Goal: Task Accomplishment & Management: Complete application form

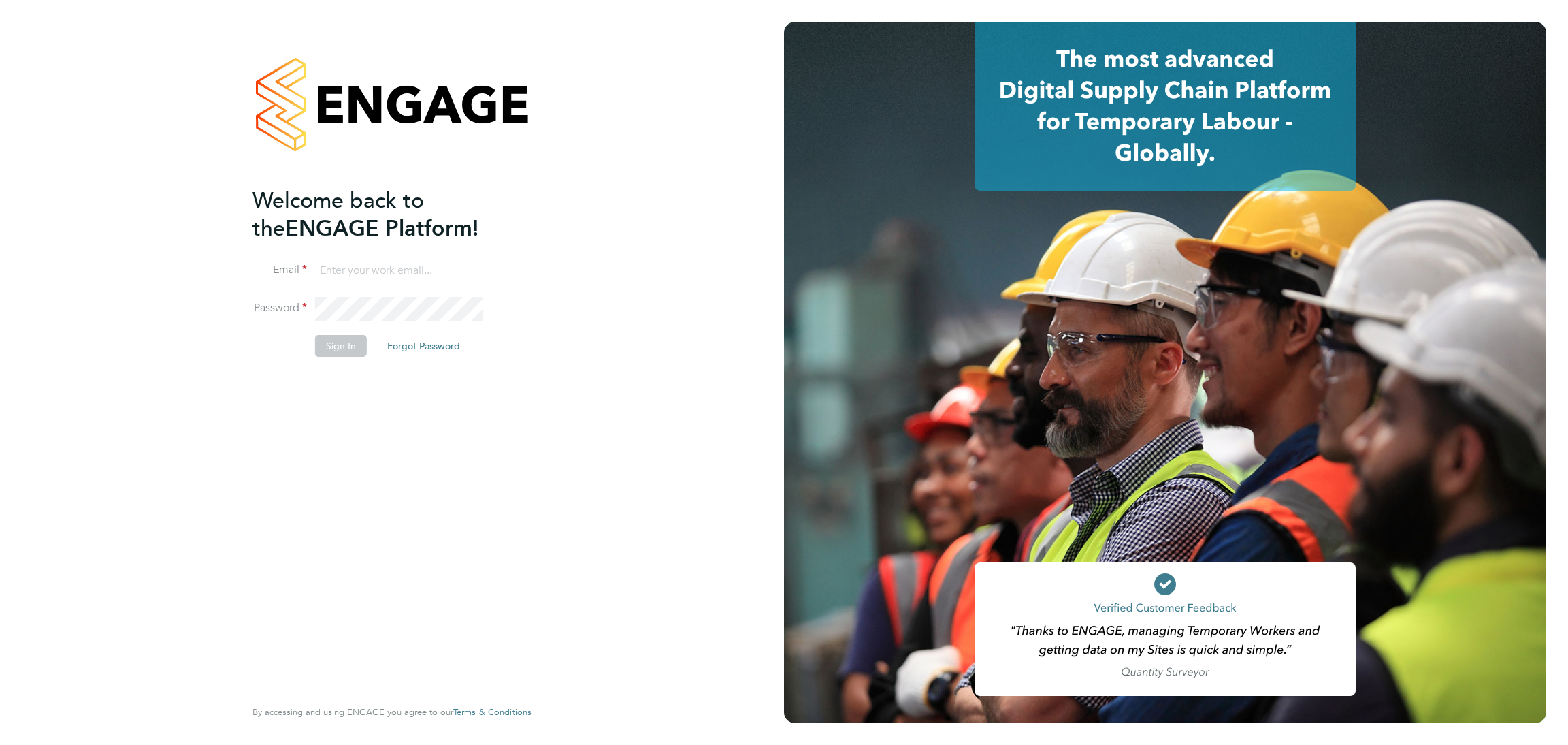
type input "rebecca.cahill@randstadcpe.com"
click at [343, 343] on button "Sign In" at bounding box center [341, 345] width 52 height 22
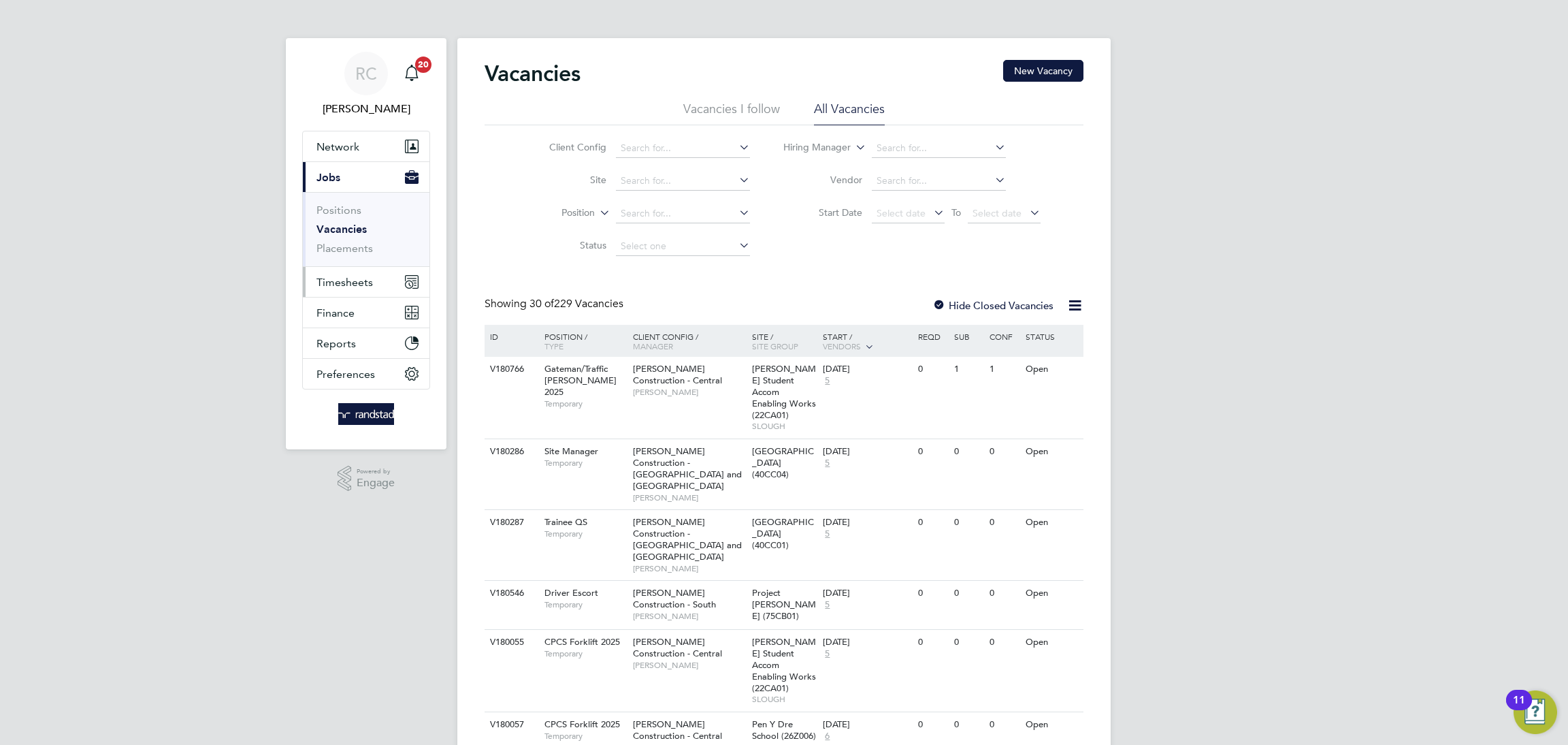
click at [356, 285] on span "Timesheets" at bounding box center [345, 282] width 56 height 13
click at [354, 238] on link "Timesheets" at bounding box center [345, 240] width 56 height 13
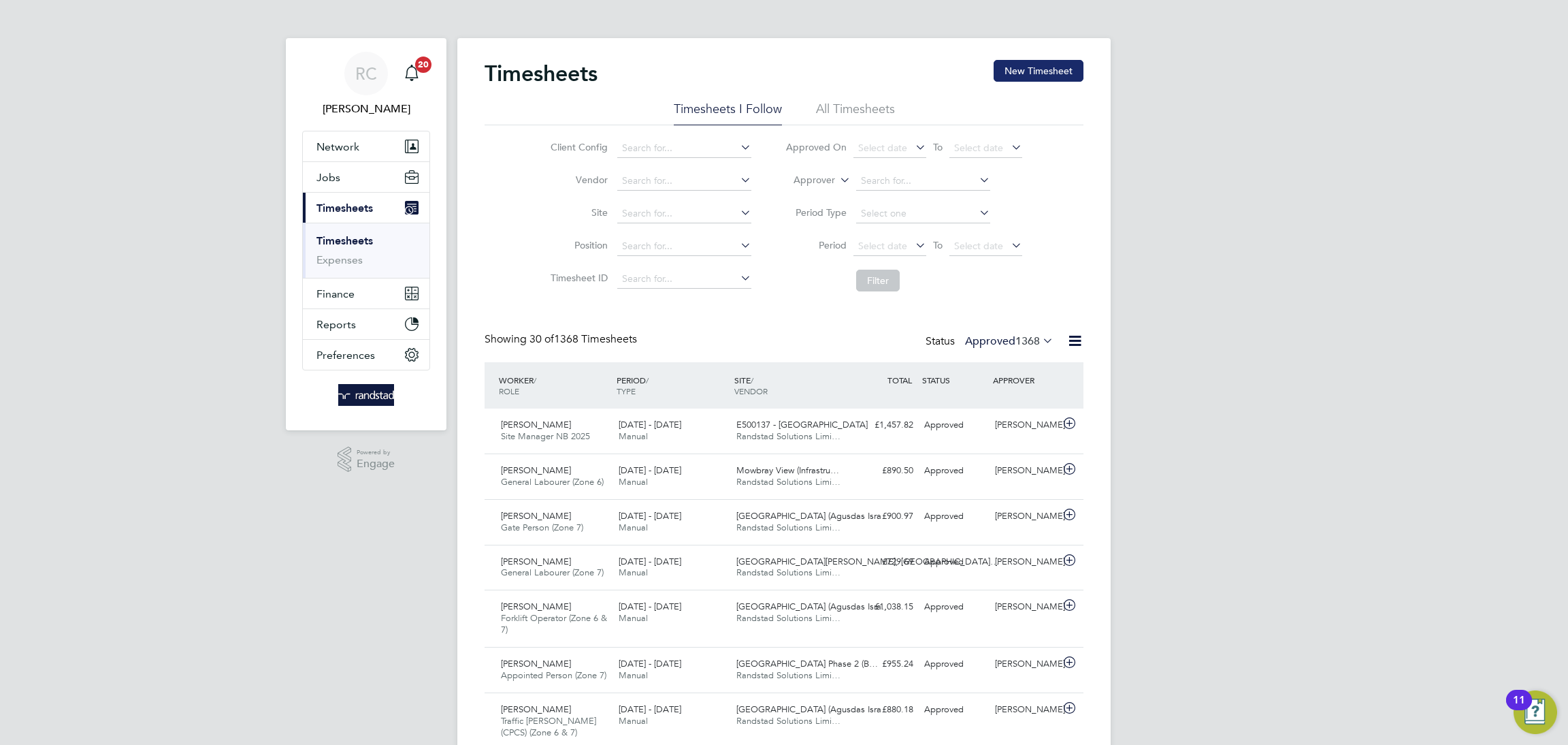
click at [1067, 65] on button "New Timesheet" at bounding box center [1038, 70] width 89 height 22
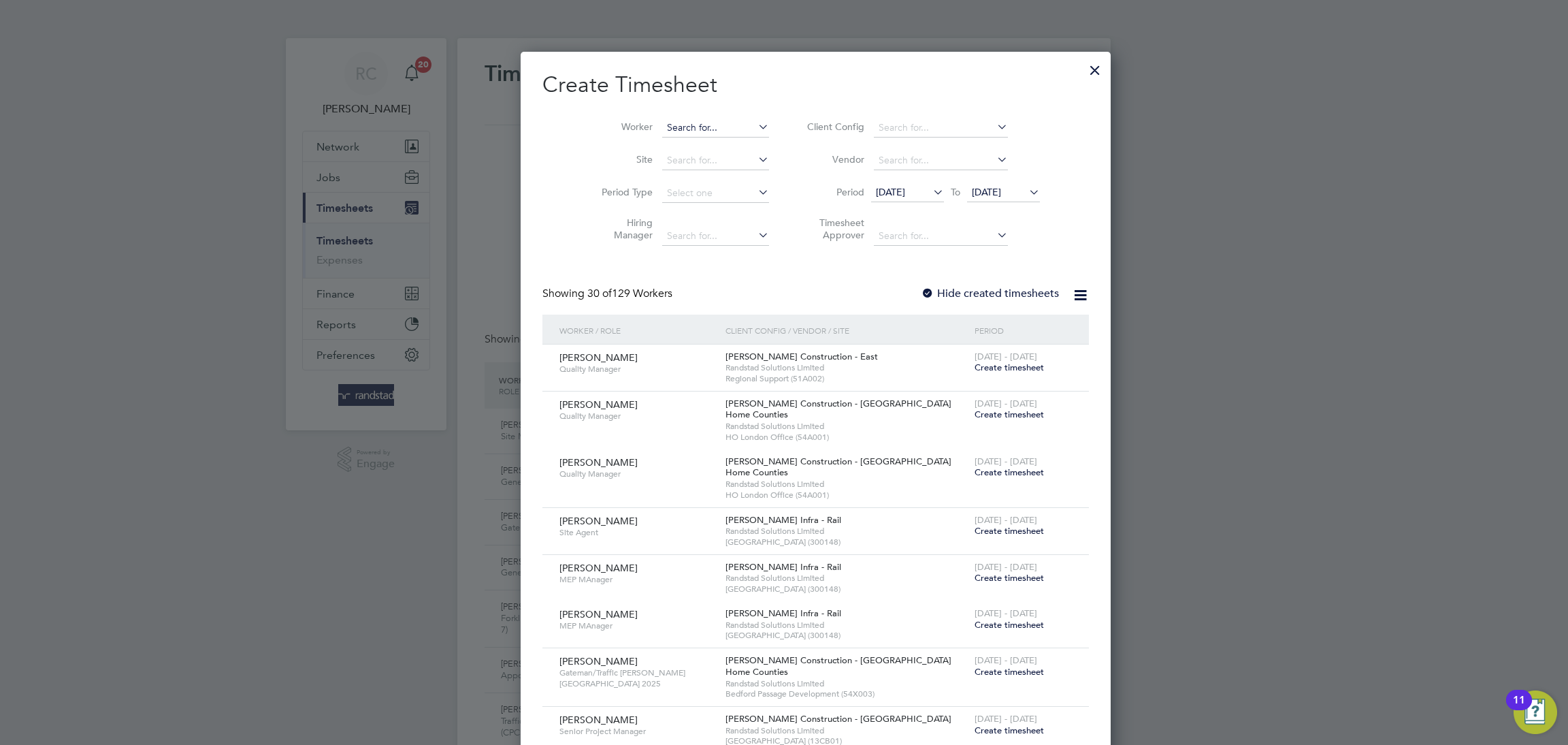
click at [684, 121] on input at bounding box center [715, 128] width 107 height 19
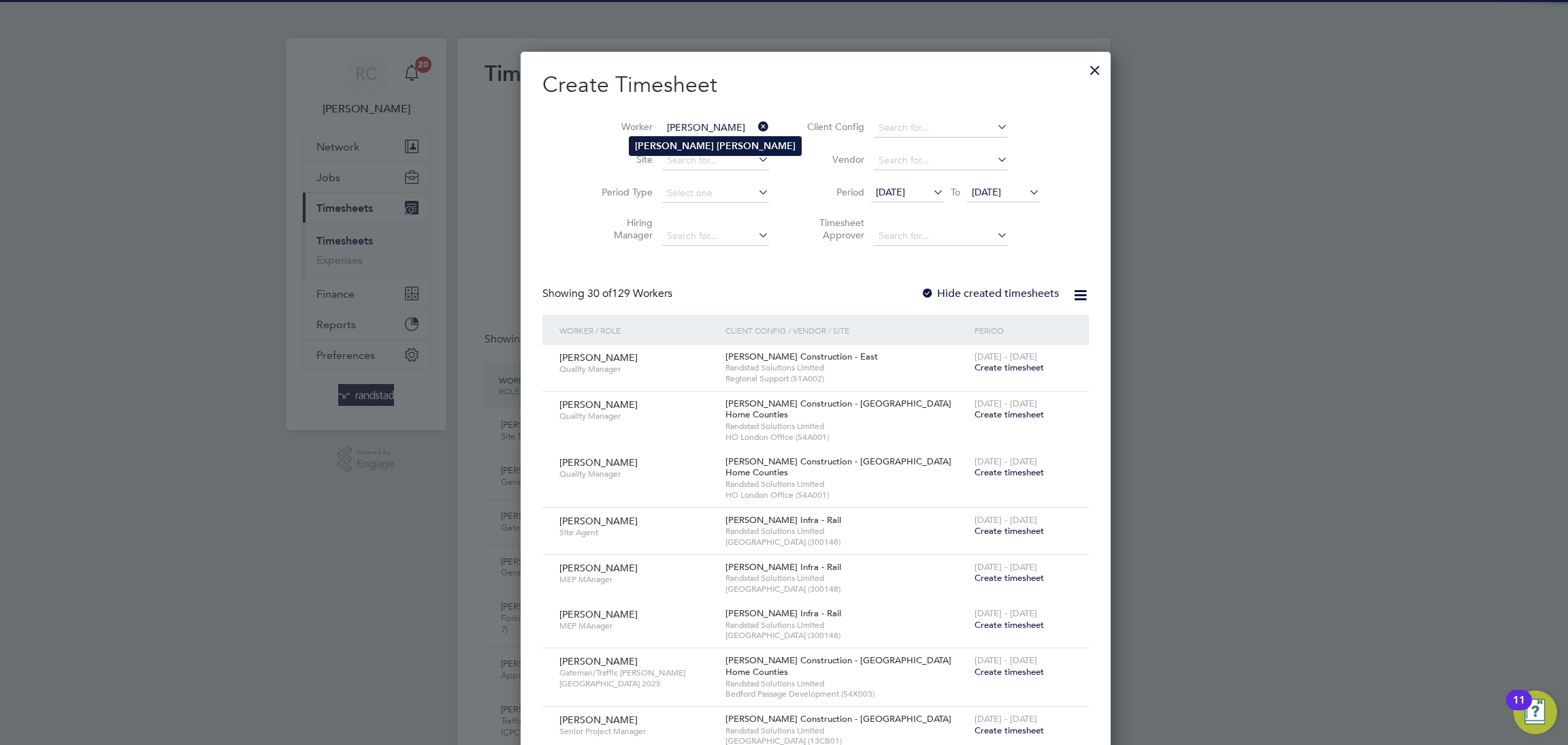
click at [687, 148] on li "[PERSON_NAME]" at bounding box center [715, 146] width 172 height 19
type input "[PERSON_NAME]"
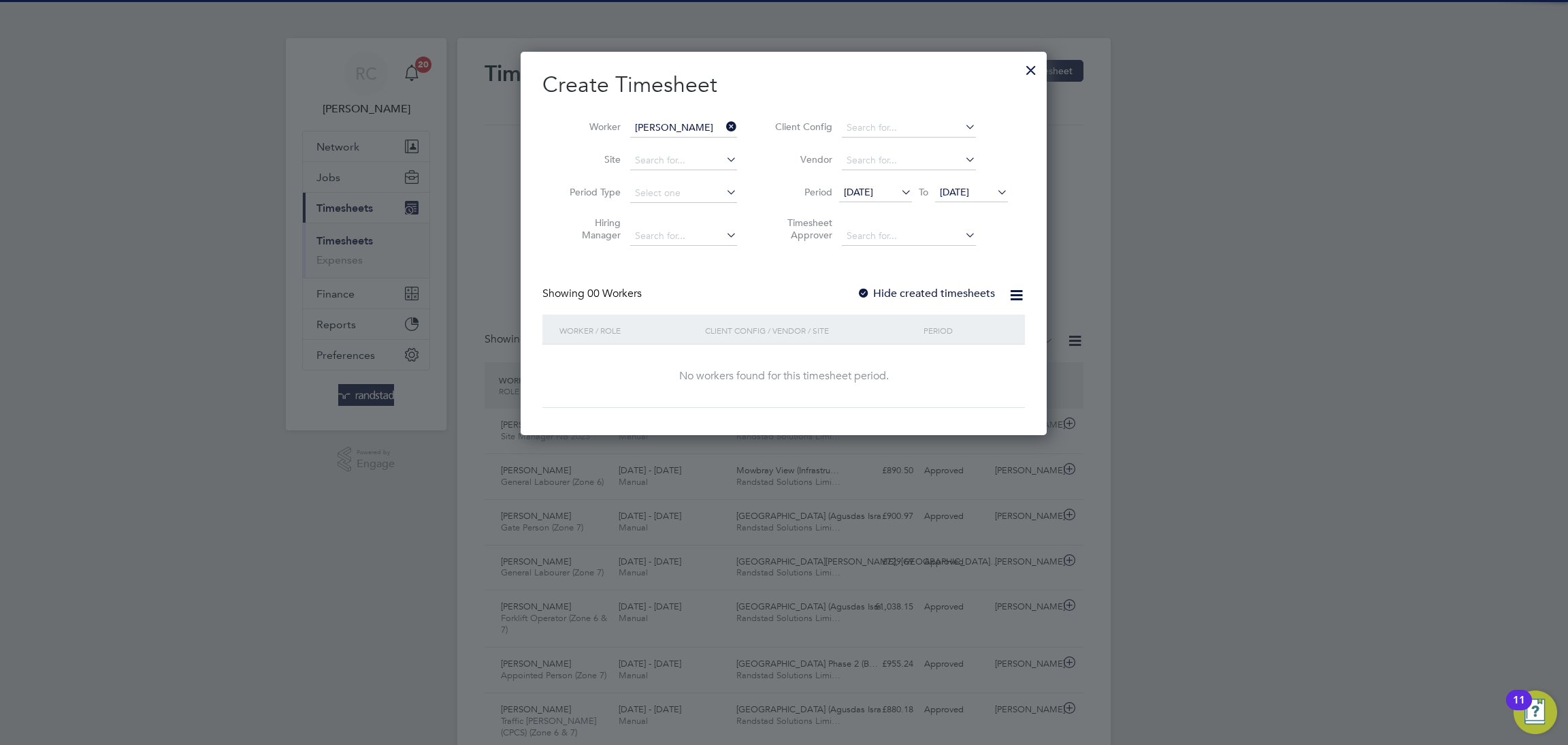
click at [969, 296] on label "Hide created timesheets" at bounding box center [925, 293] width 138 height 14
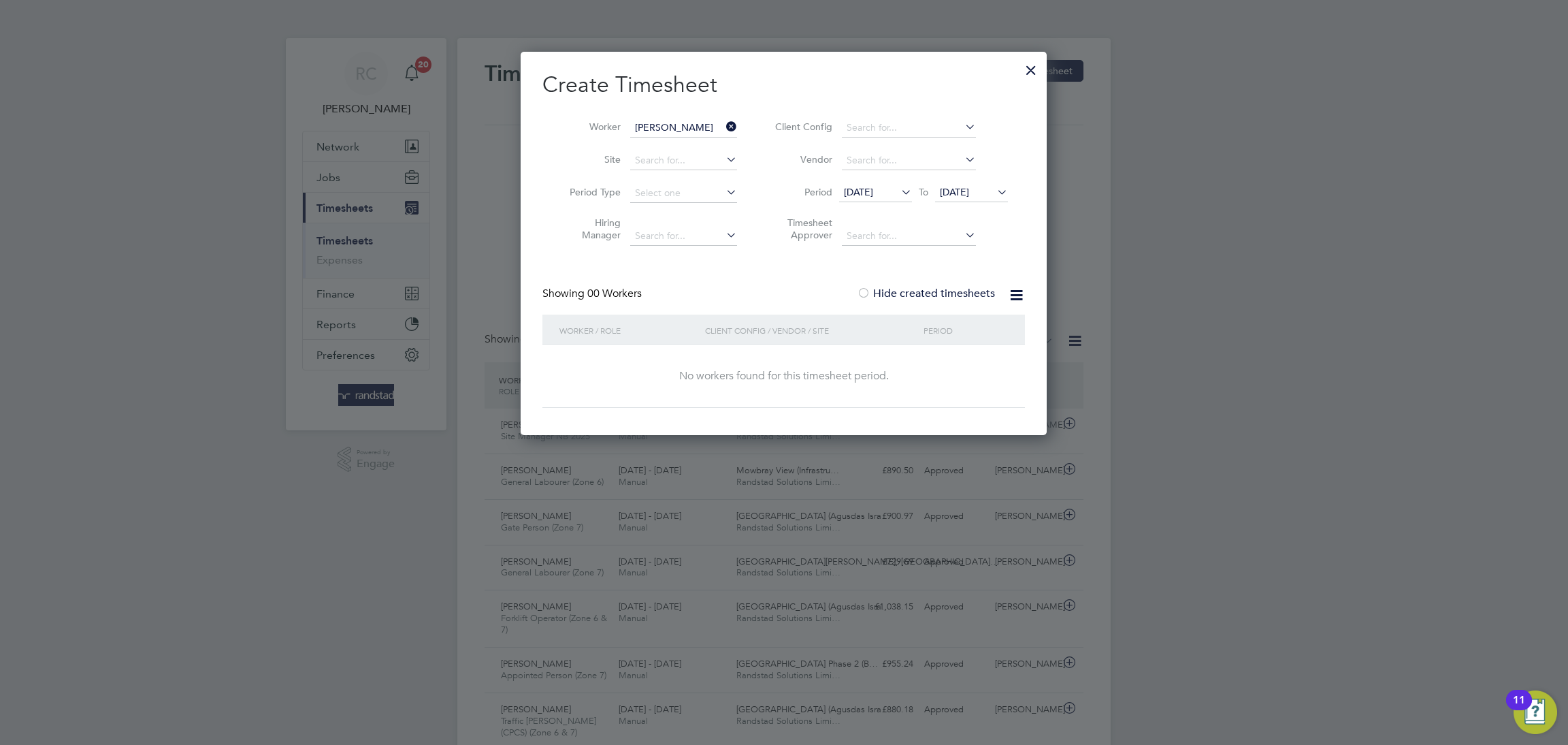
click at [972, 198] on span "[DATE]" at bounding box center [971, 193] width 73 height 19
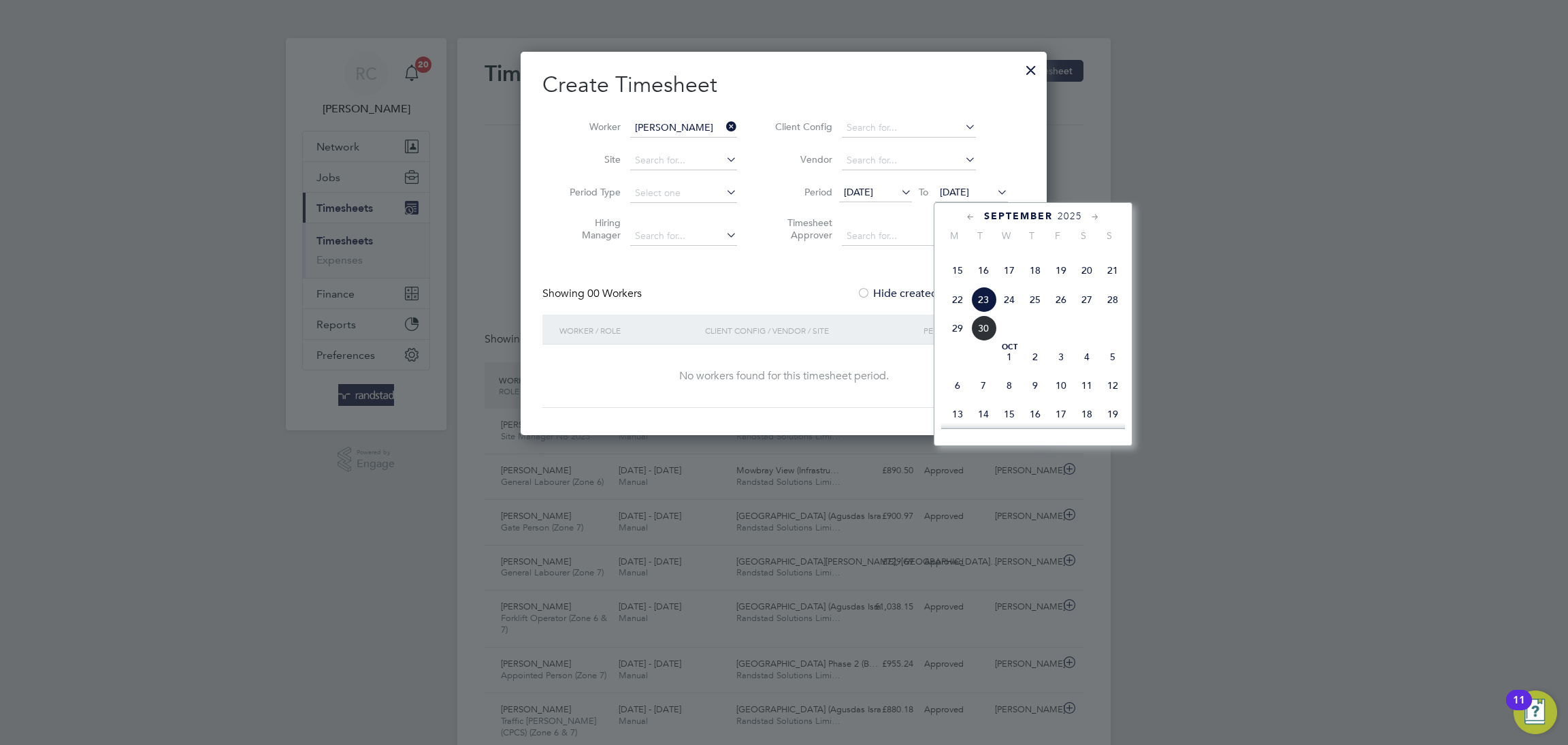
click at [1108, 369] on span "5" at bounding box center [1113, 356] width 26 height 26
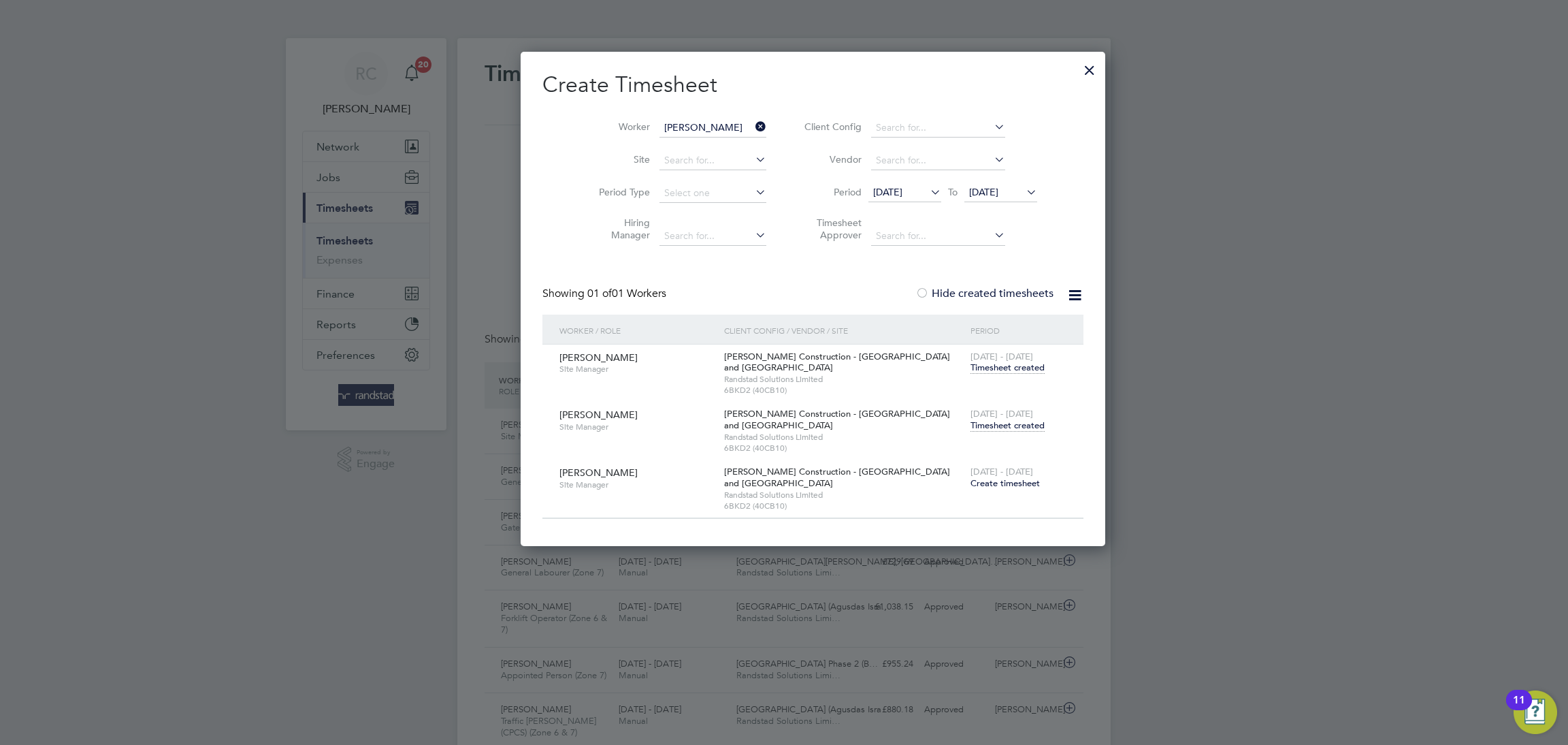
click at [724, 440] on span "Randstad Solutions Limited" at bounding box center [843, 437] width 239 height 11
click at [971, 426] on span "Timesheet created" at bounding box center [1008, 425] width 74 height 12
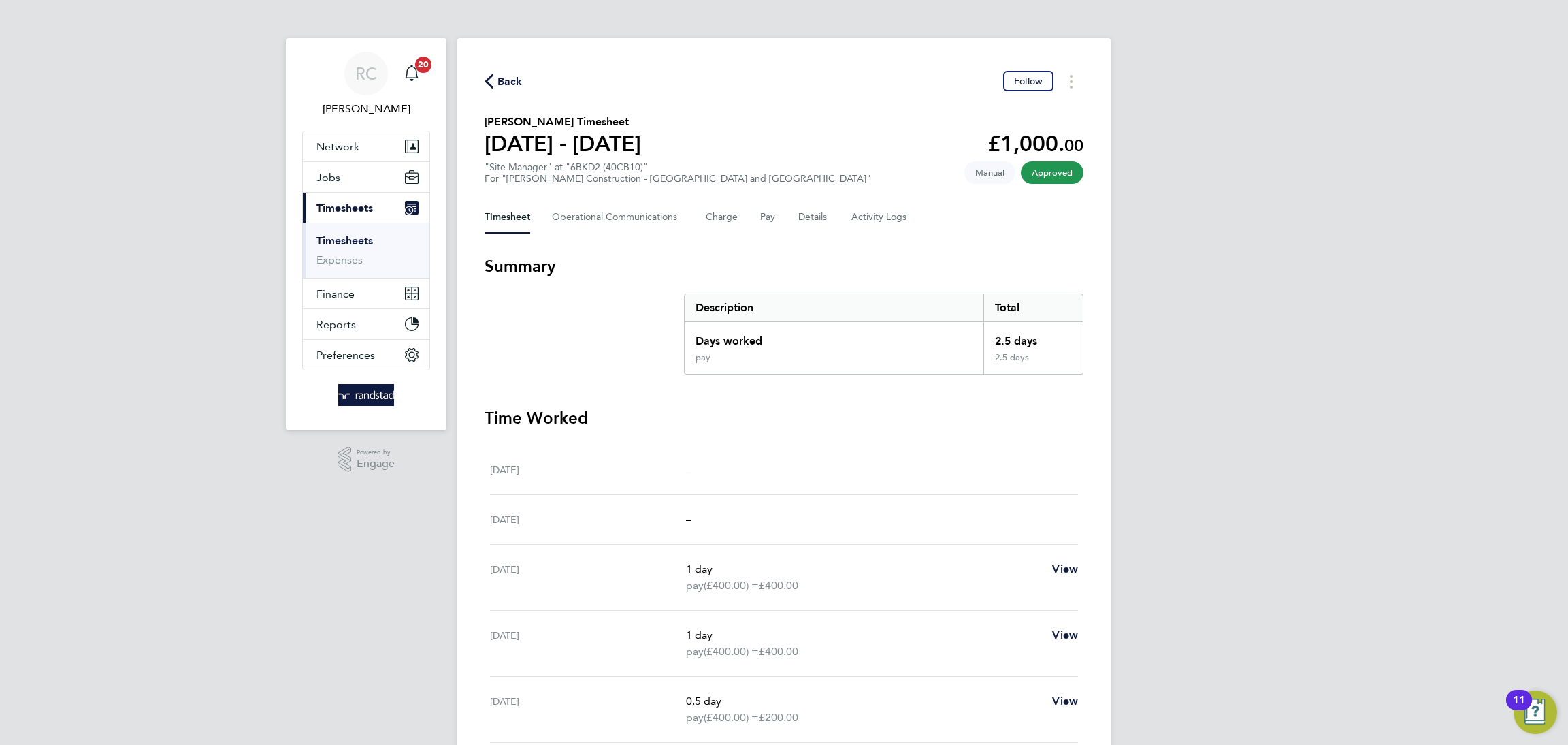
click at [1253, 336] on div "RC [PERSON_NAME] Notifications 20 Applications: Network Team Members Businesses…" at bounding box center [784, 481] width 1568 height 962
click at [801, 216] on button "Details" at bounding box center [813, 217] width 31 height 33
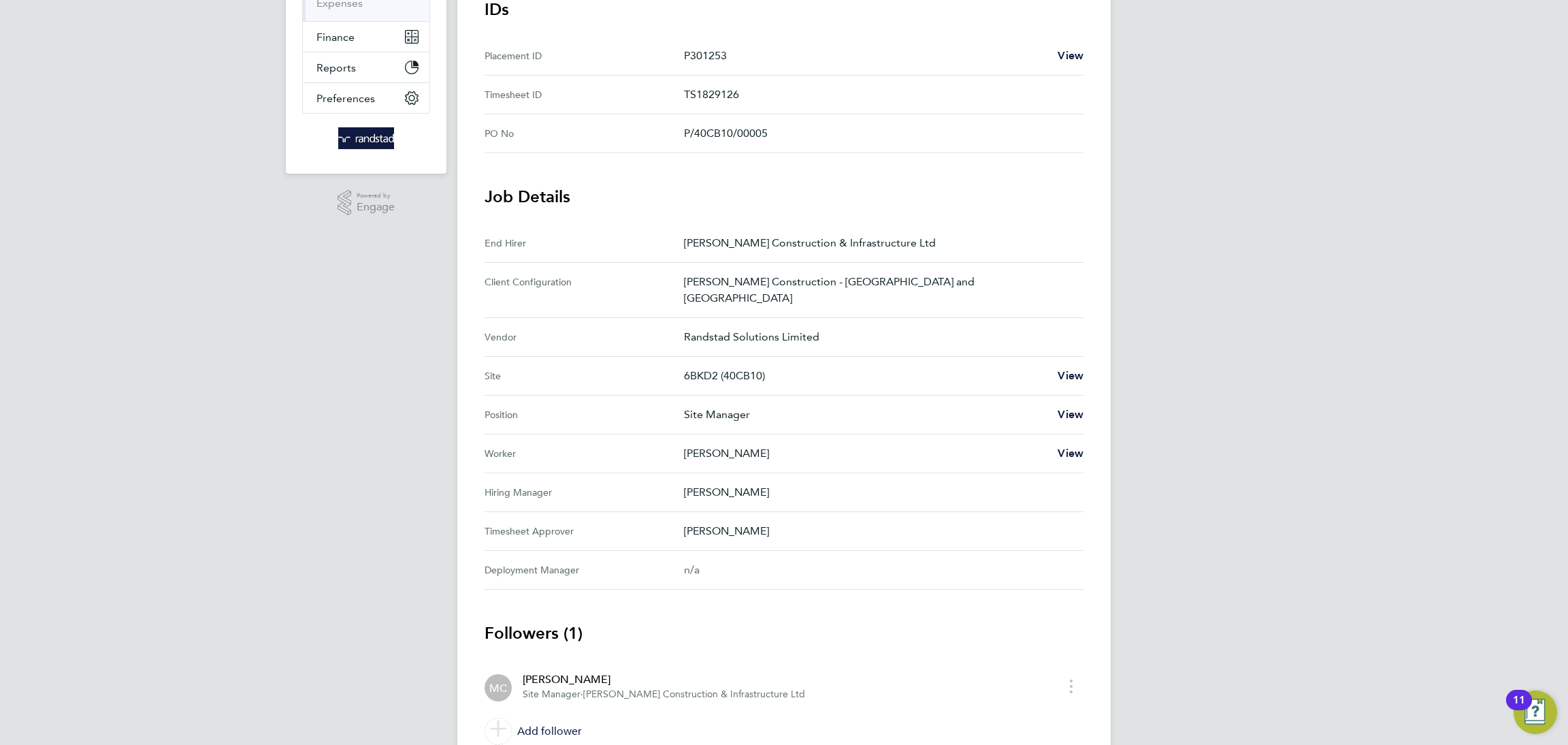
drag, startPoint x: 680, startPoint y: 360, endPoint x: 784, endPoint y: 356, distance: 104.1
click at [784, 356] on div "Site 6BKD2 (40CB10) View" at bounding box center [784, 376] width 599 height 39
copy div "6BKD2 (40CB10)"
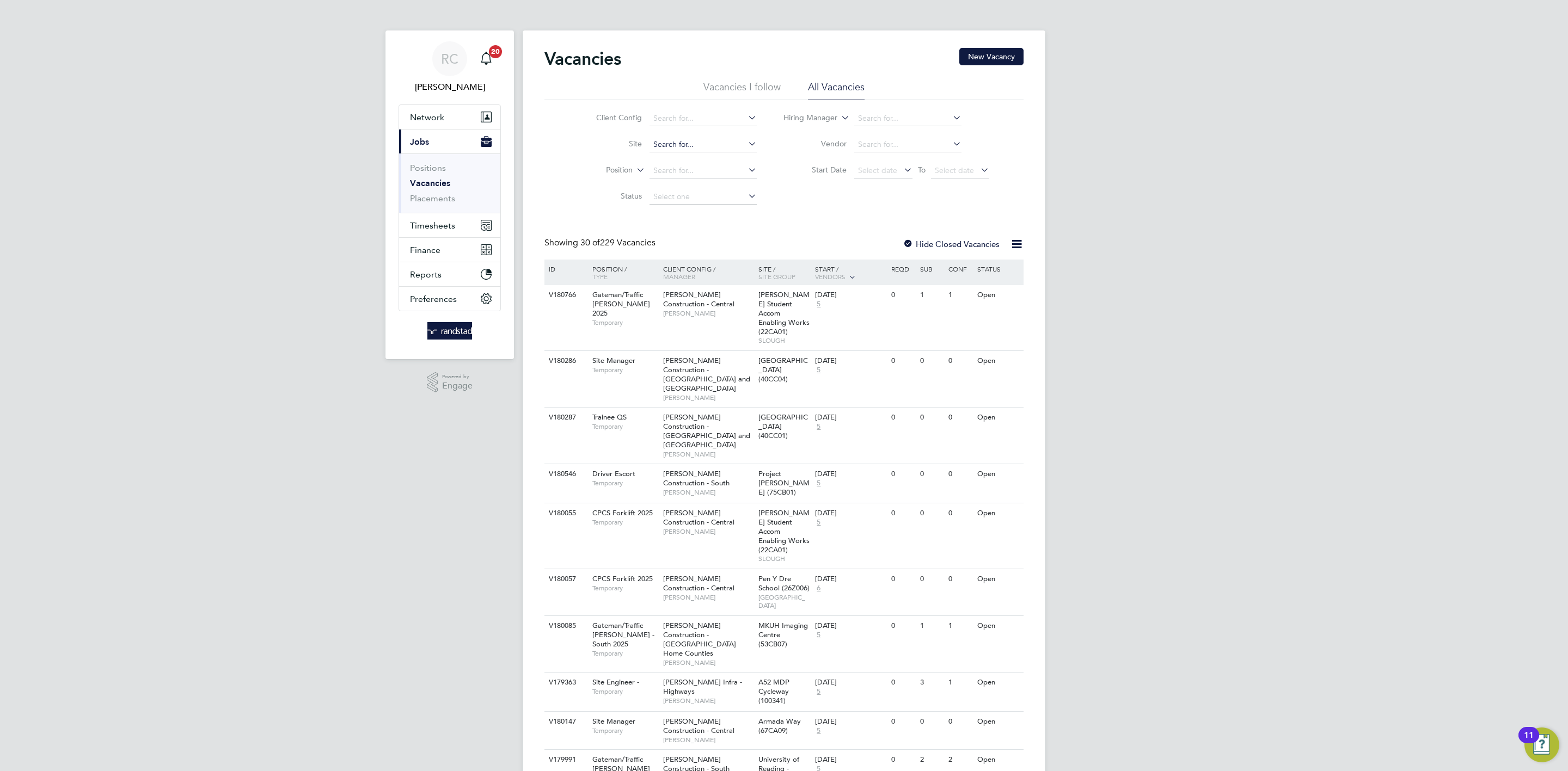
click at [697, 142] on input at bounding box center [703, 145] width 107 height 15
click at [714, 158] on b "Spencerbec" at bounding box center [709, 160] width 42 height 9
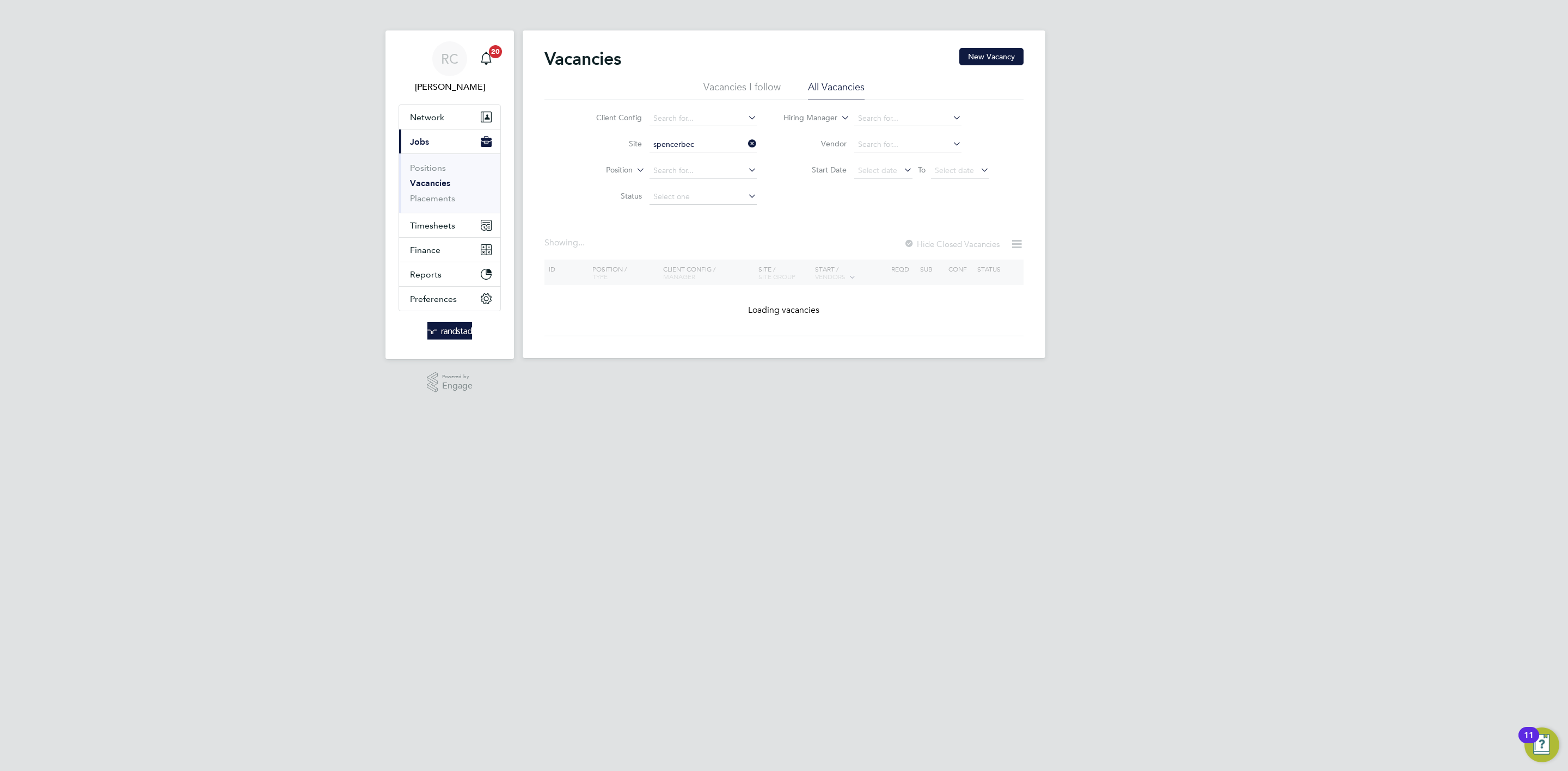
type input "E500135 - [GEOGRAPHIC_DATA]"
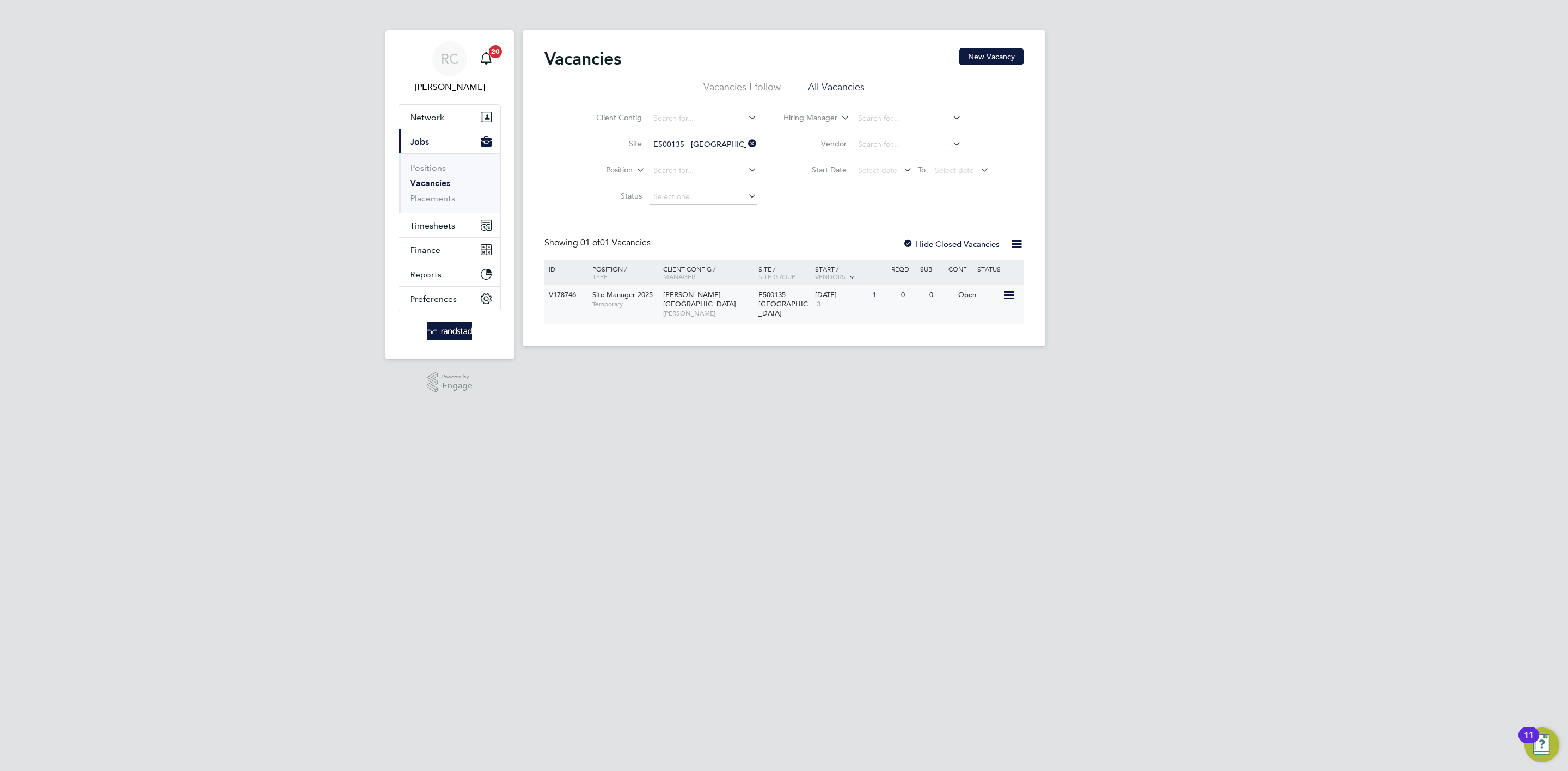
click at [930, 302] on div "0" at bounding box center [941, 295] width 28 height 20
click at [442, 121] on span "Network" at bounding box center [427, 117] width 34 height 10
click at [433, 187] on link "Workers" at bounding box center [426, 189] width 33 height 10
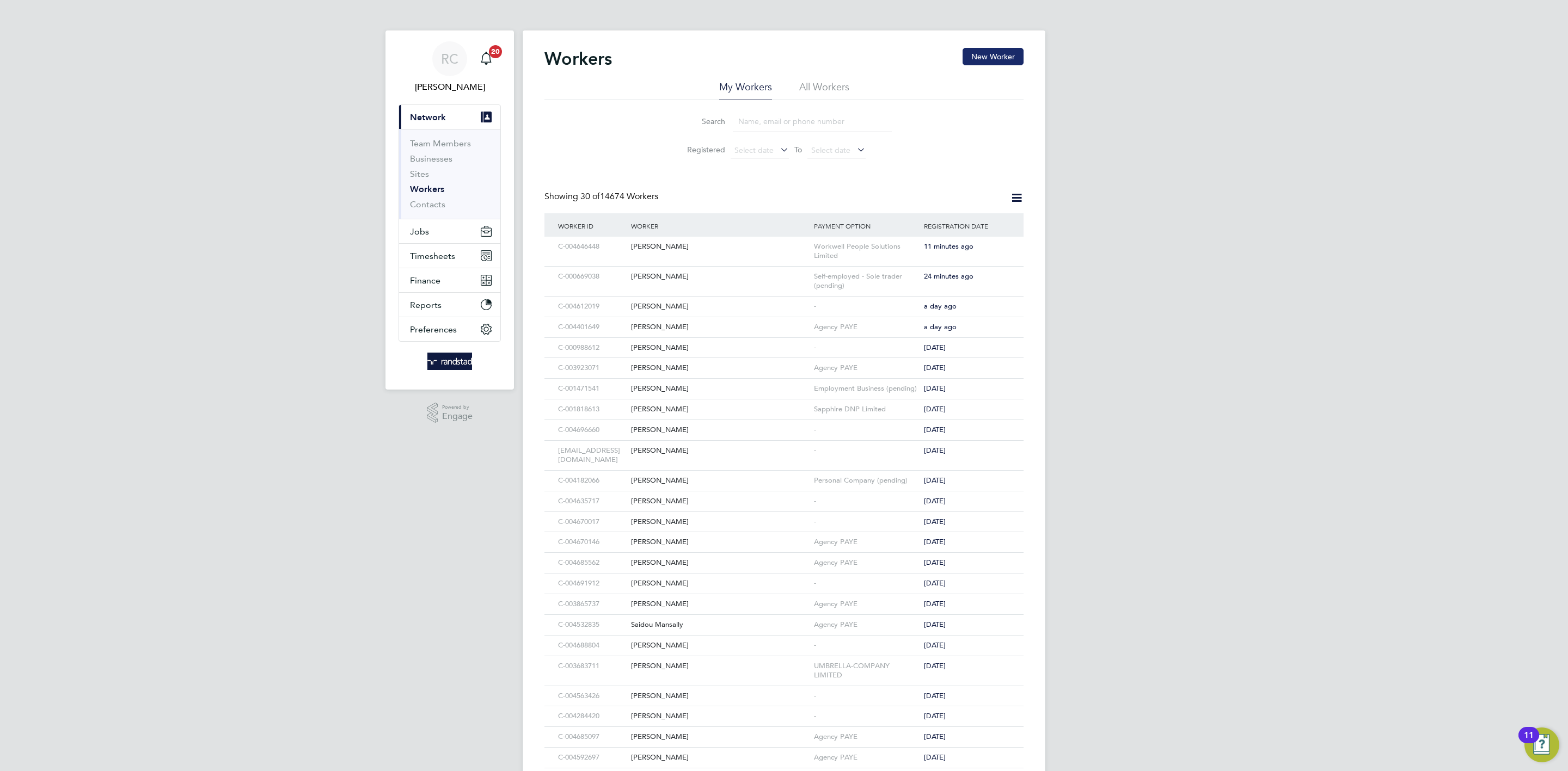
click at [1002, 56] on button "New Worker" at bounding box center [993, 56] width 61 height 17
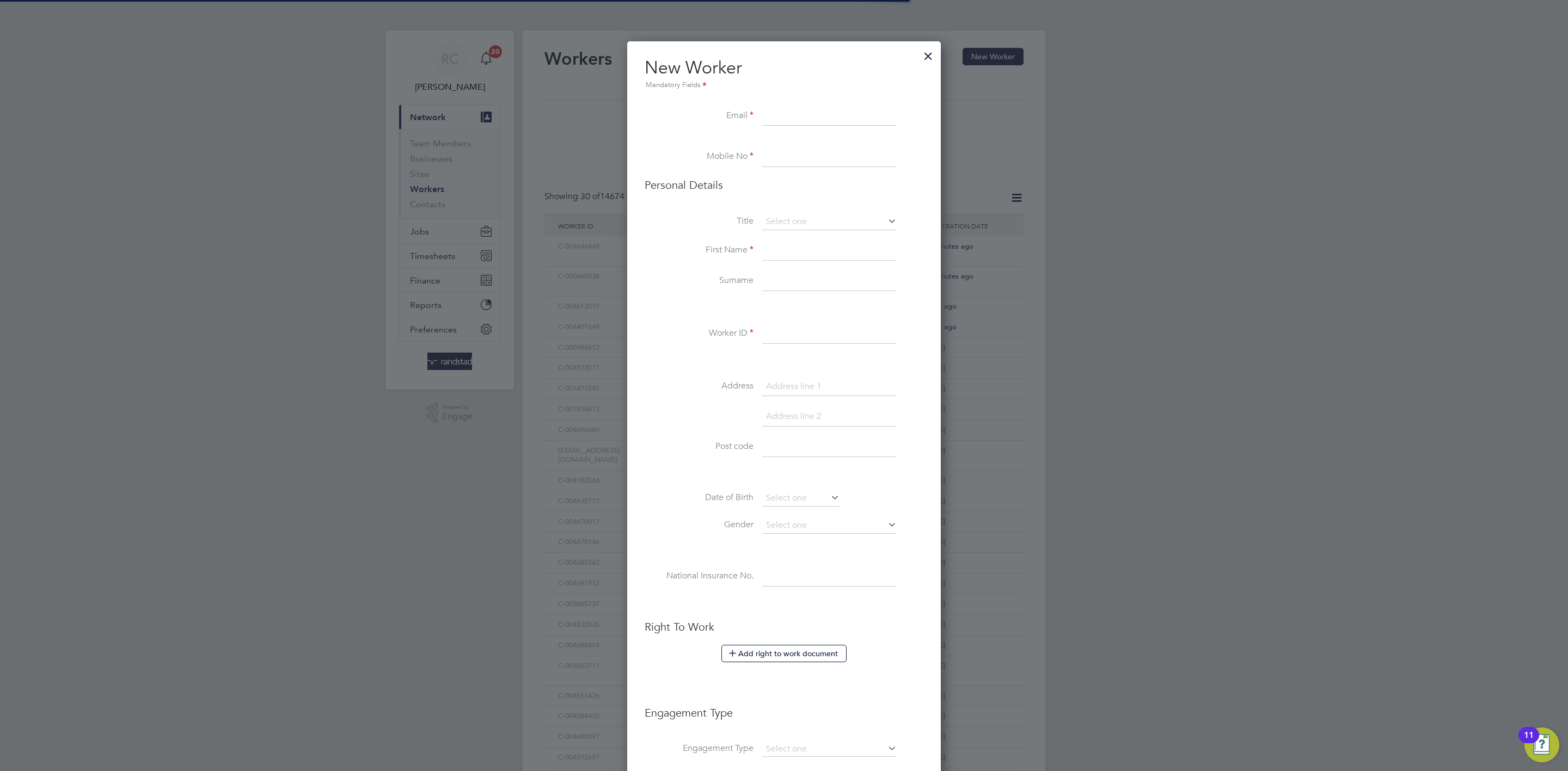
scroll to position [975, 313]
click at [788, 254] on input at bounding box center [829, 251] width 135 height 19
type input "Andrew"
click at [783, 285] on input at bounding box center [829, 281] width 135 height 19
type input "Walker"
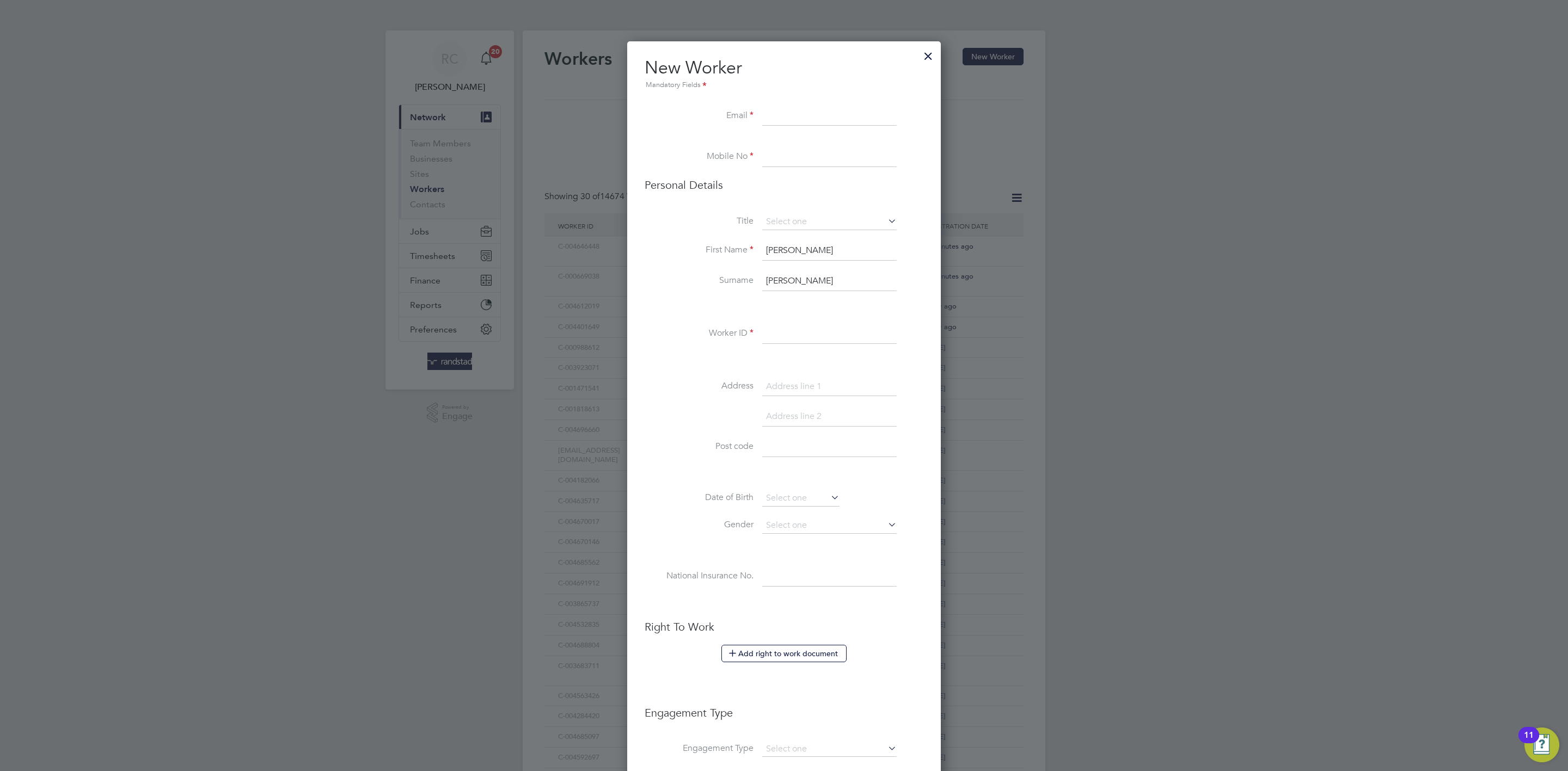
click at [808, 119] on input at bounding box center [829, 116] width 135 height 19
paste input "andywalker.ksr@gmail.com"
type input "andywalker.ksr@gmail.com"
click at [662, 116] on label "Email" at bounding box center [699, 116] width 109 height 12
click at [802, 160] on input at bounding box center [829, 157] width 135 height 19
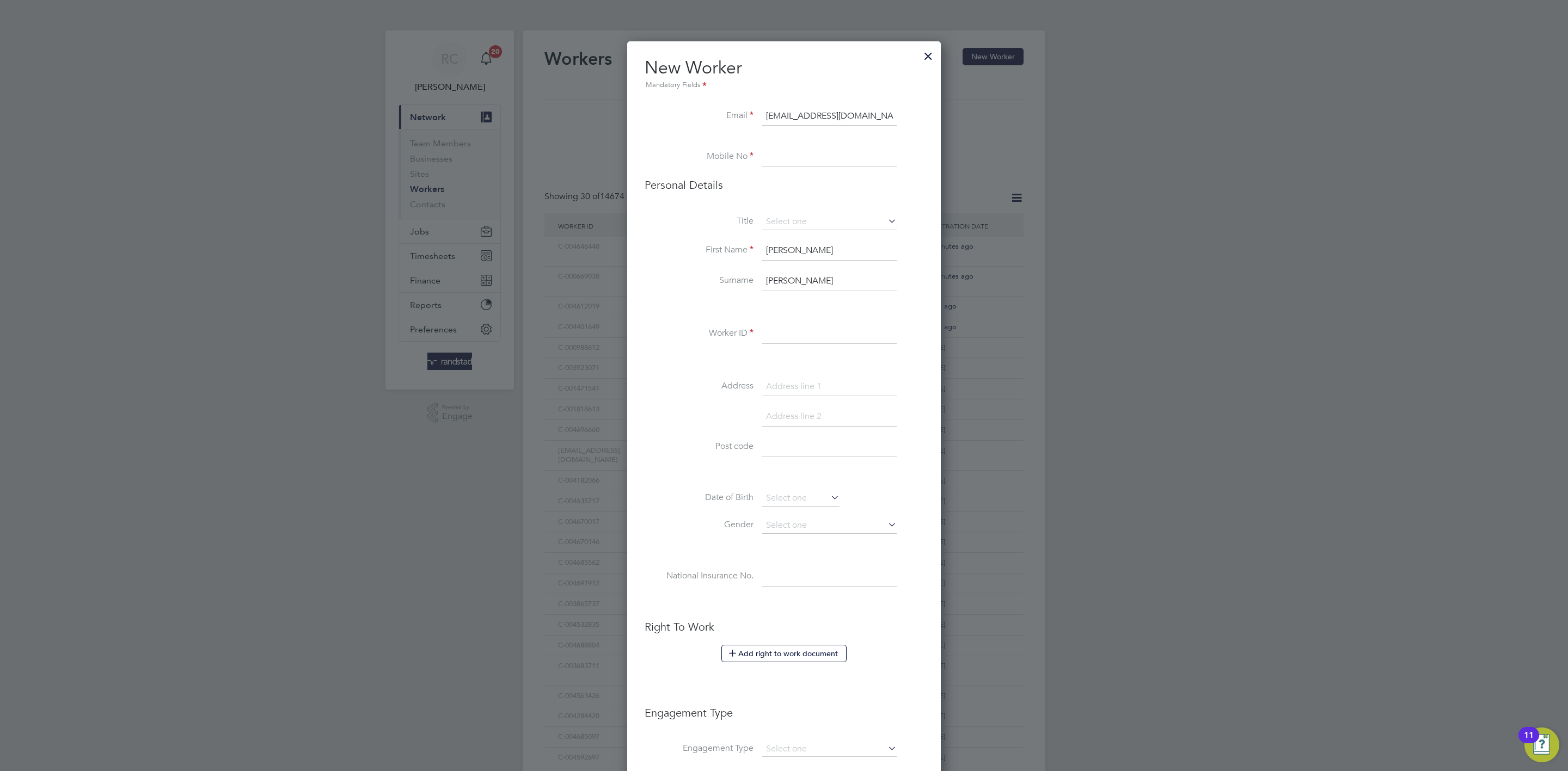
paste input "07948081832"
type input "07948081832"
click at [662, 229] on li "Title" at bounding box center [784, 228] width 279 height 27
click at [797, 333] on input at bounding box center [829, 334] width 135 height 19
paste input "C-001793319"
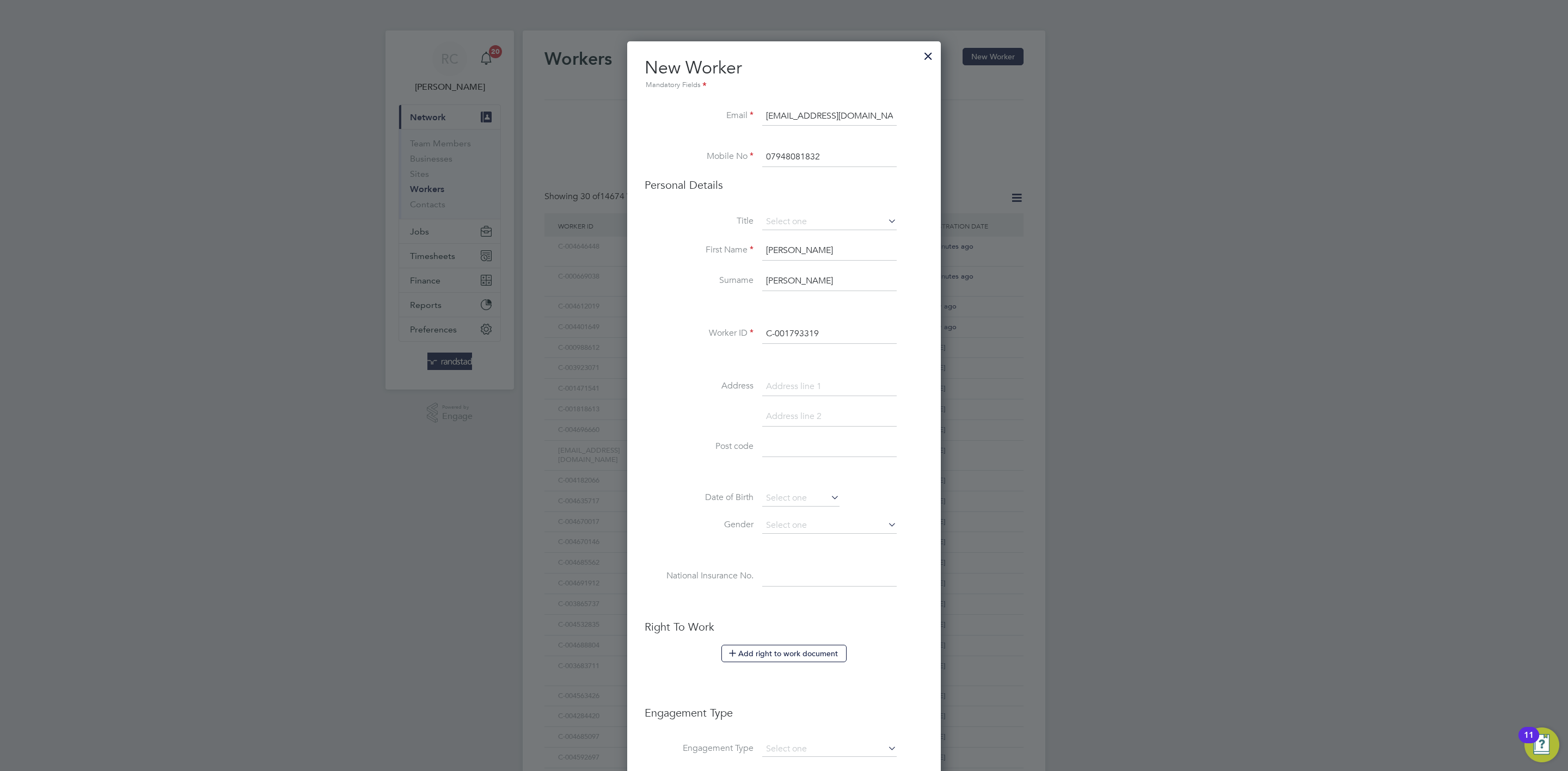
type input "C-001793319"
click at [691, 383] on label "Address" at bounding box center [699, 386] width 109 height 12
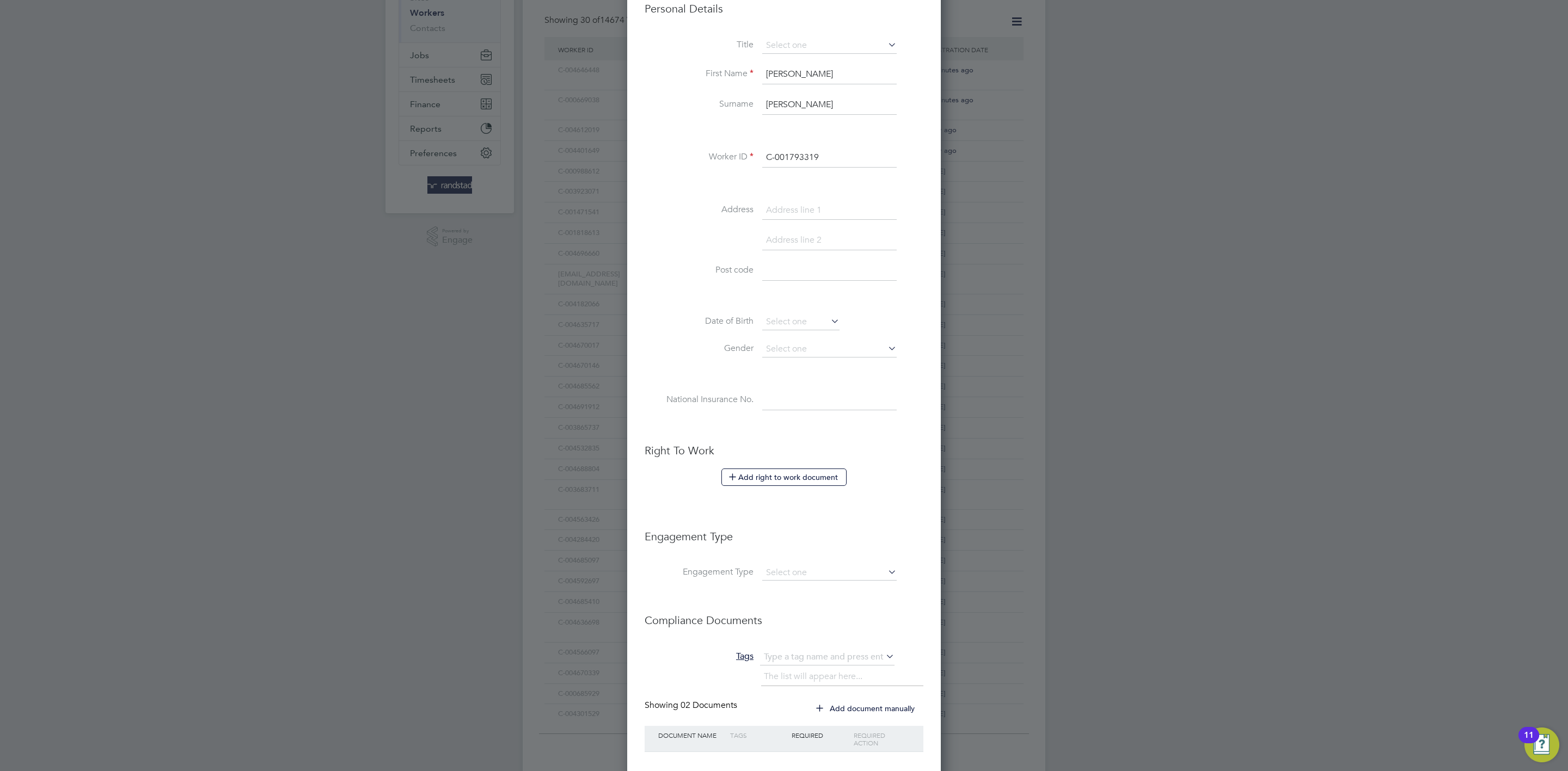
scroll to position [208, 0]
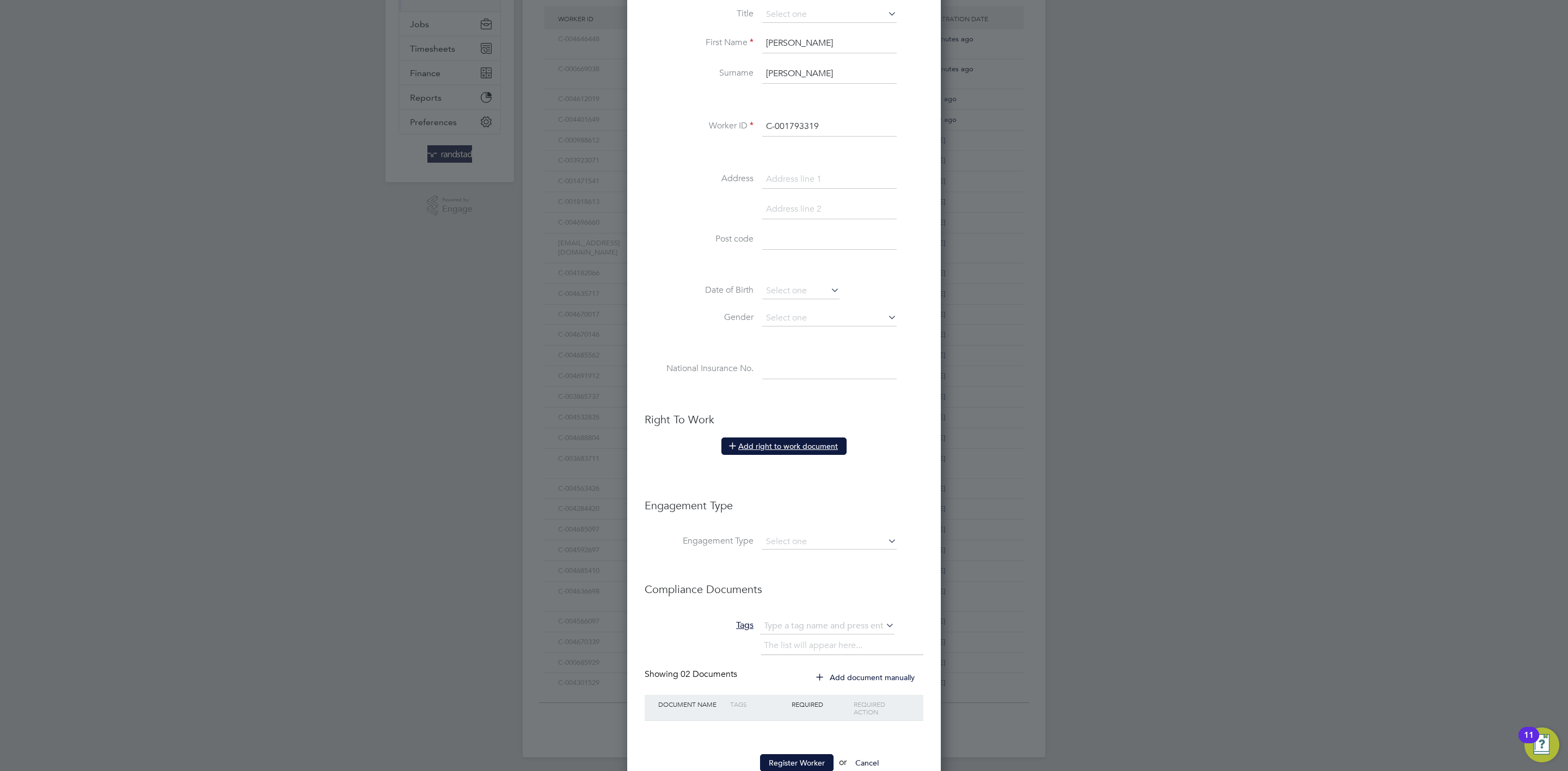
click at [813, 445] on button "Add right to work document" at bounding box center [784, 446] width 125 height 17
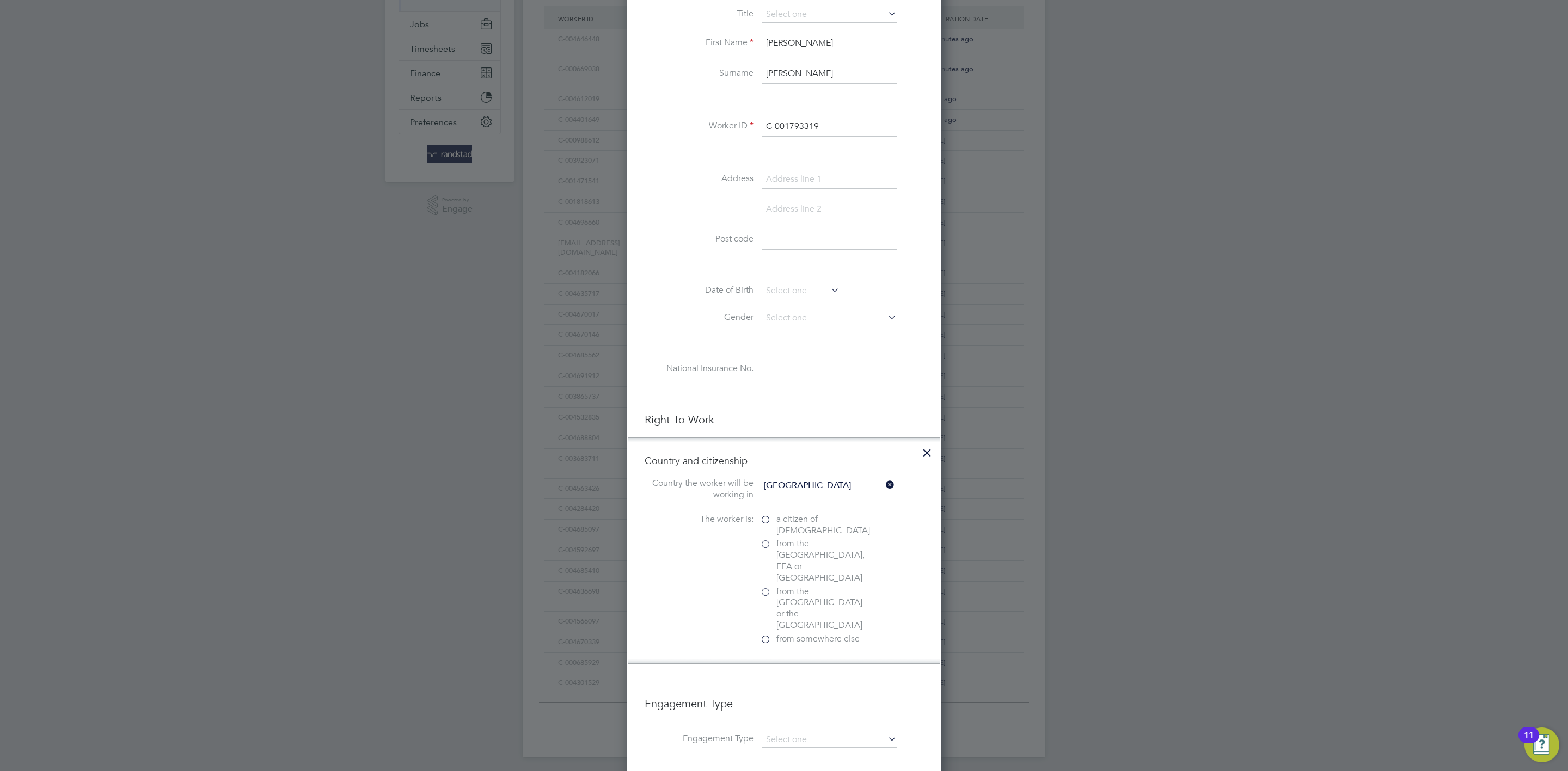
click at [770, 516] on label "a citizen of United Kingdom" at bounding box center [815, 525] width 109 height 23
click at [0, 0] on input "a citizen of United Kingdom" at bounding box center [0, 0] width 0 height 0
click at [800, 673] on div "Passport" at bounding box center [842, 679] width 163 height 12
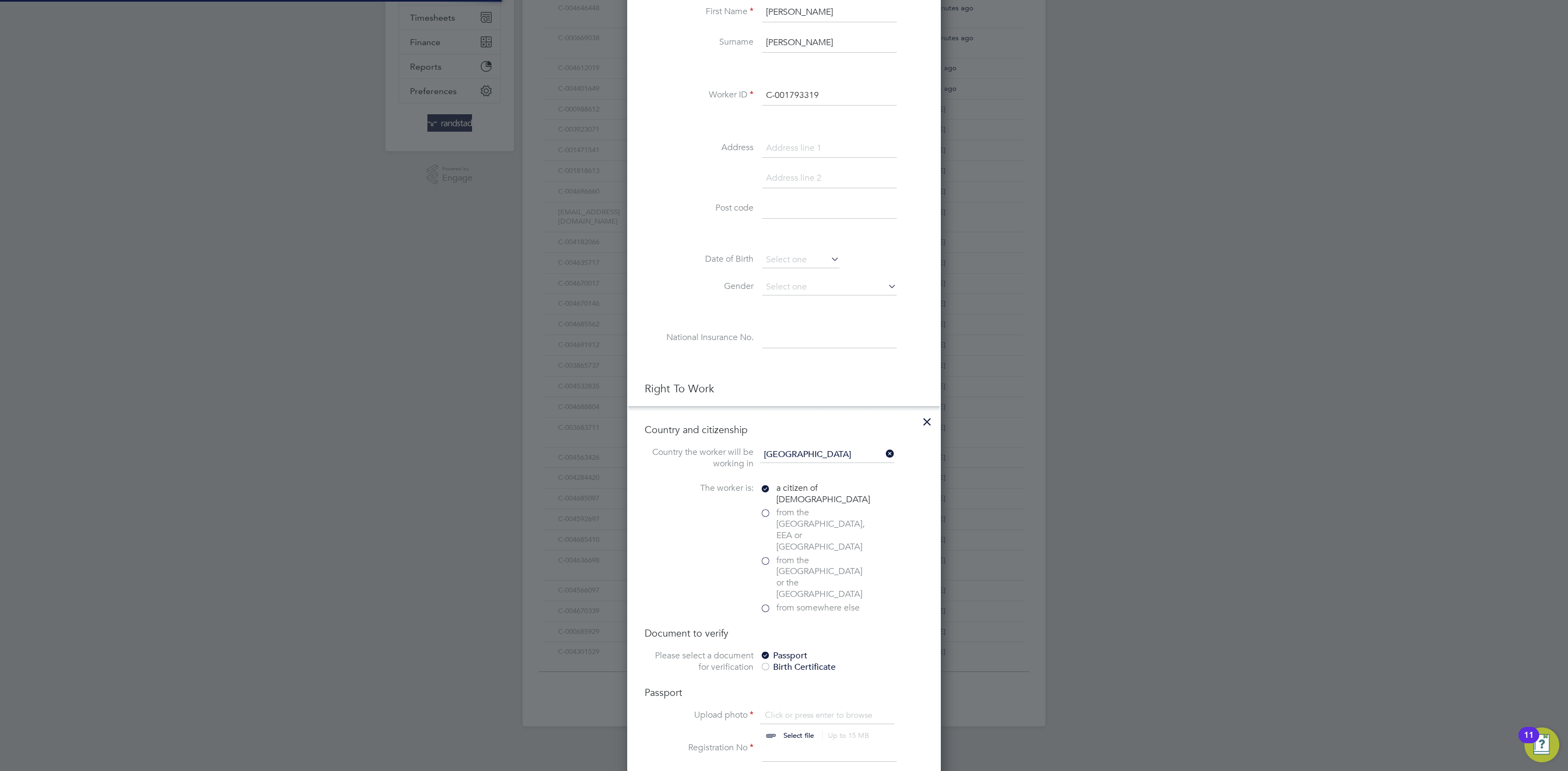
scroll to position [362, 0]
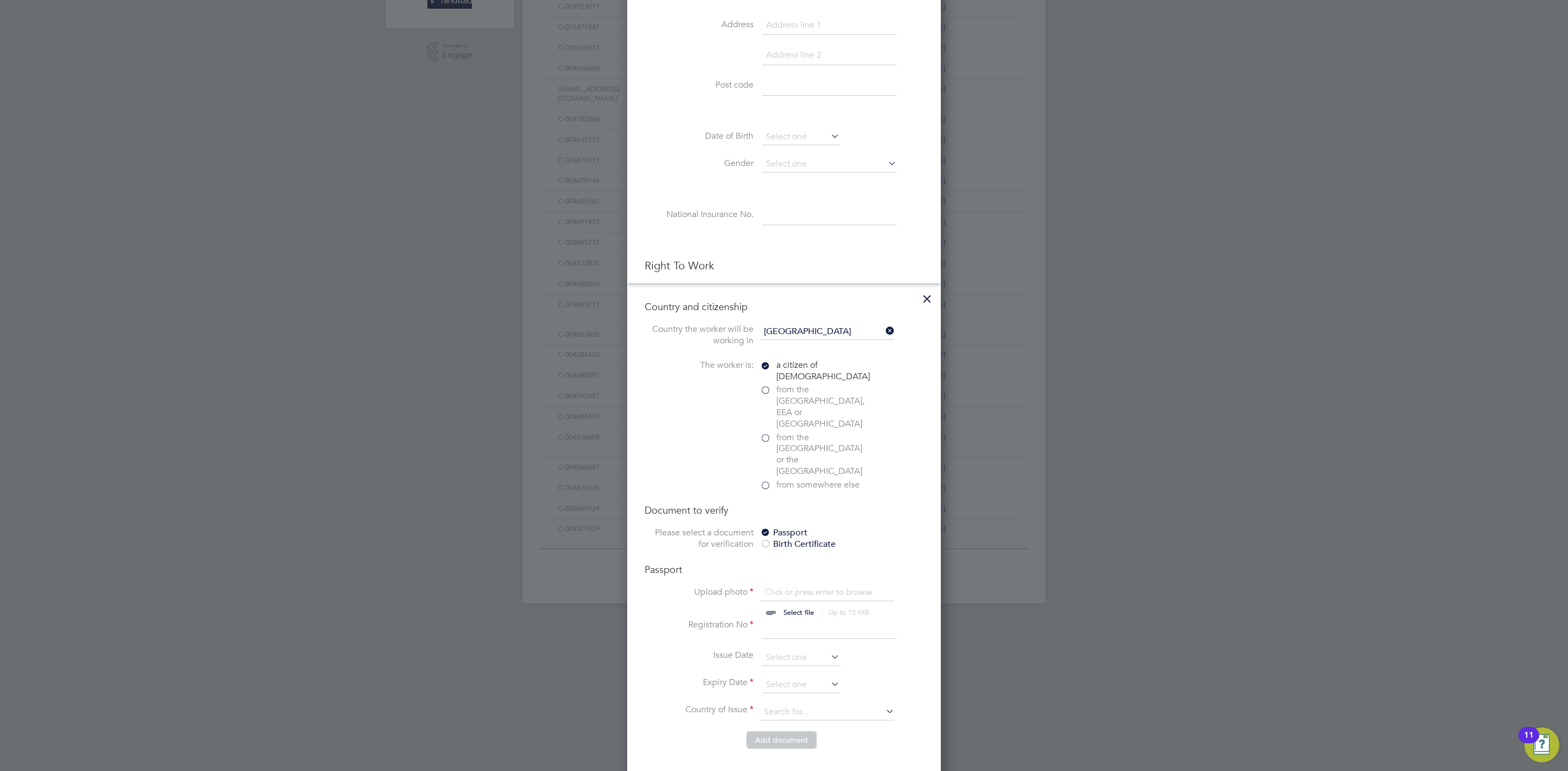
click at [795, 563] on div "Passport Upload photo Click or press enter to browse Select file Up to 15 MB Dr…" at bounding box center [784, 647] width 279 height 168
click at [784, 587] on input "file" at bounding box center [809, 603] width 171 height 33
type input "C:\fakepath\image1.png"
click at [799, 620] on input at bounding box center [829, 629] width 135 height 19
type input "563179611"
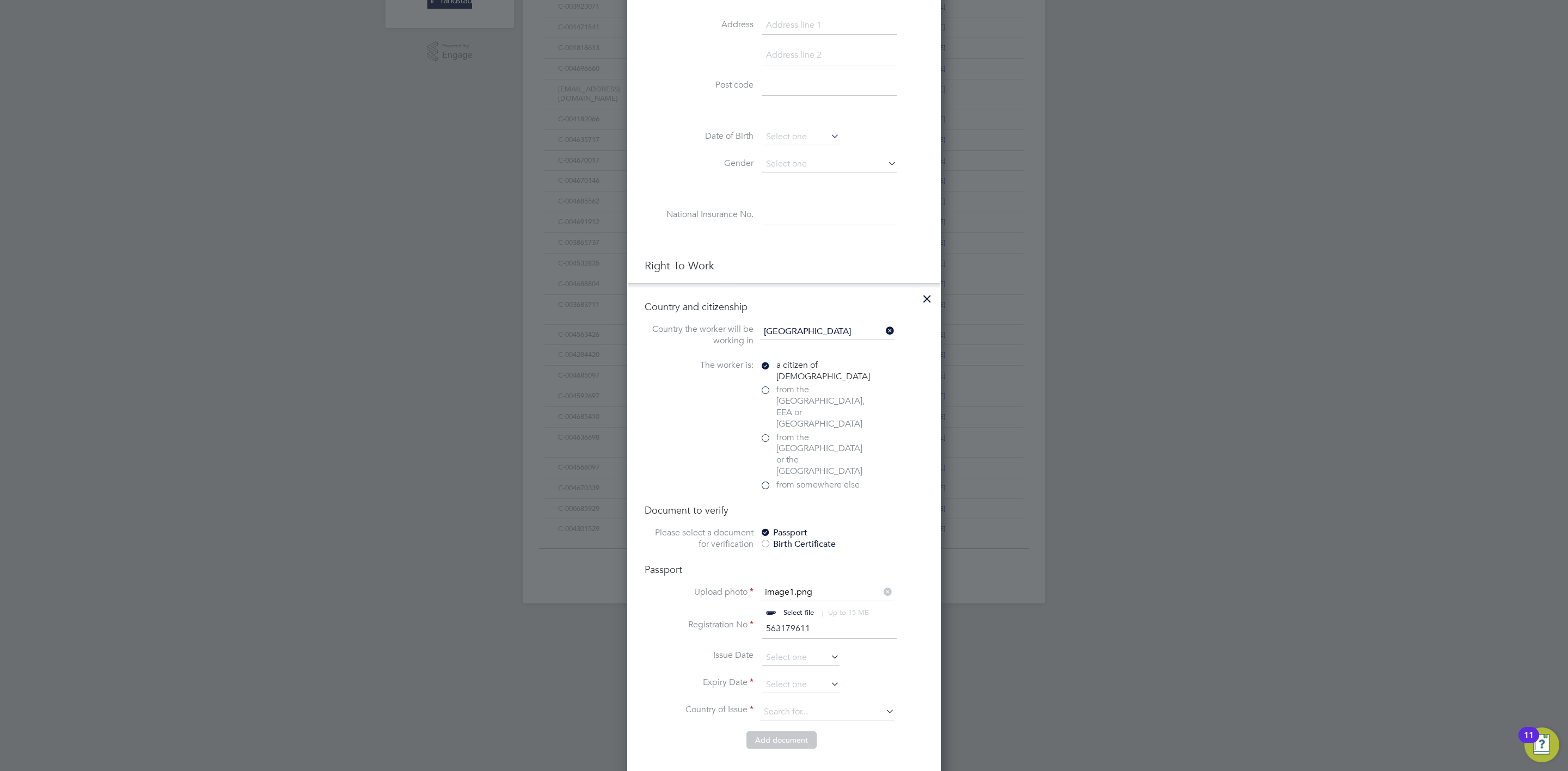
click at [857, 650] on li "Issue Date" at bounding box center [784, 663] width 279 height 27
click at [802, 677] on input at bounding box center [801, 685] width 77 height 16
click at [877, 461] on span "2025" at bounding box center [870, 460] width 19 height 9
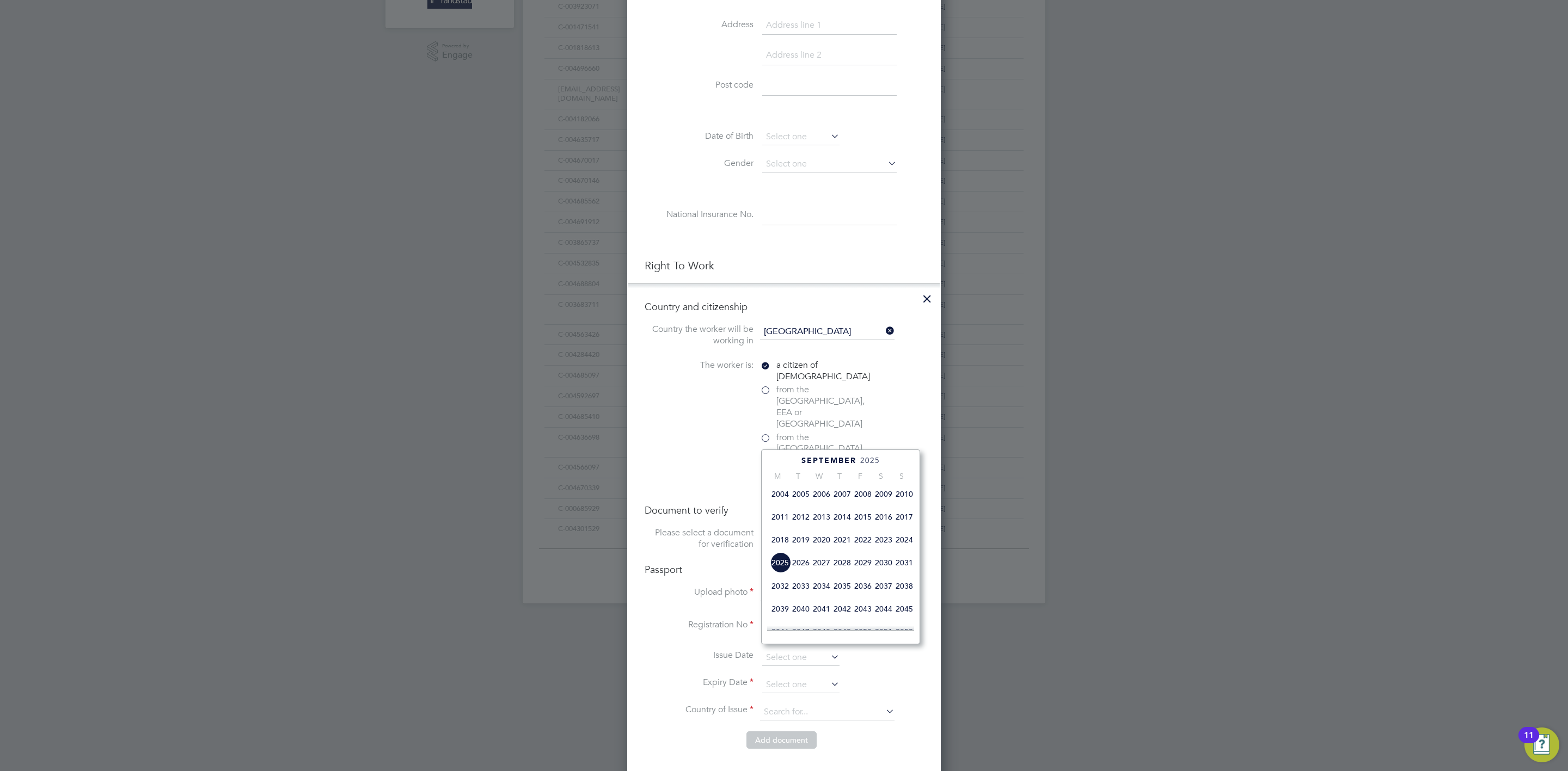
click at [872, 567] on span "2029" at bounding box center [863, 563] width 21 height 21
click at [800, 541] on span "21" at bounding box center [801, 540] width 21 height 21
type input "21 Aug 2029"
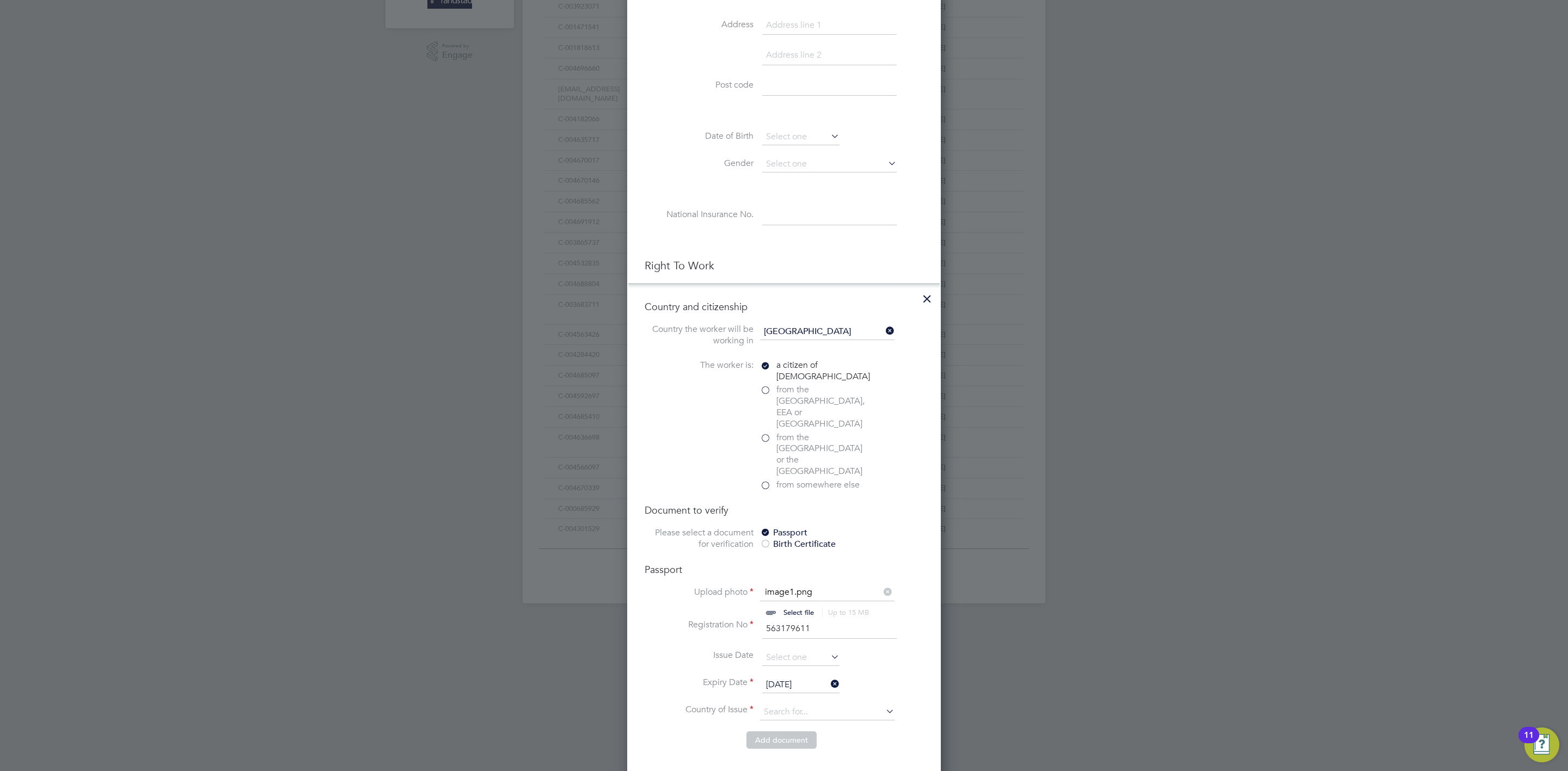
click at [900, 677] on li "Expiry Date 21 Aug 2029" at bounding box center [784, 690] width 279 height 27
click at [807, 704] on input at bounding box center [828, 712] width 135 height 16
click at [817, 728] on li "Unit ed Kingdom" at bounding box center [837, 725] width 155 height 15
type input "United Kingdom"
click at [904, 729] on li "Country and citizenship Country the worker will be working in United Kingdom Th…" at bounding box center [784, 530] width 312 height 493
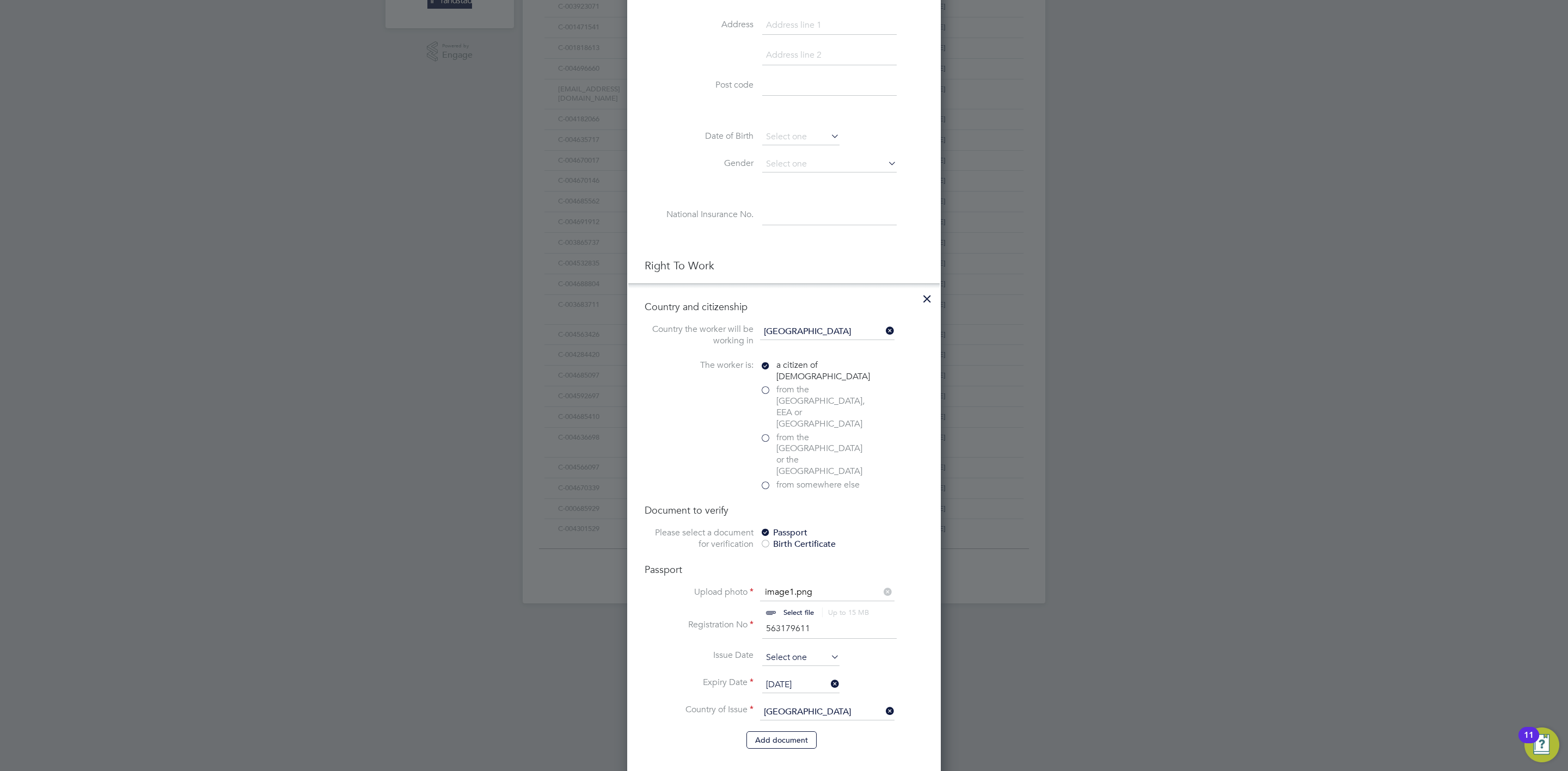
click at [793, 650] on input at bounding box center [801, 658] width 77 height 16
click at [831, 430] on span "September" at bounding box center [829, 433] width 55 height 9
drag, startPoint x: 860, startPoint y: 429, endPoint x: 871, endPoint y: 431, distance: 11.2
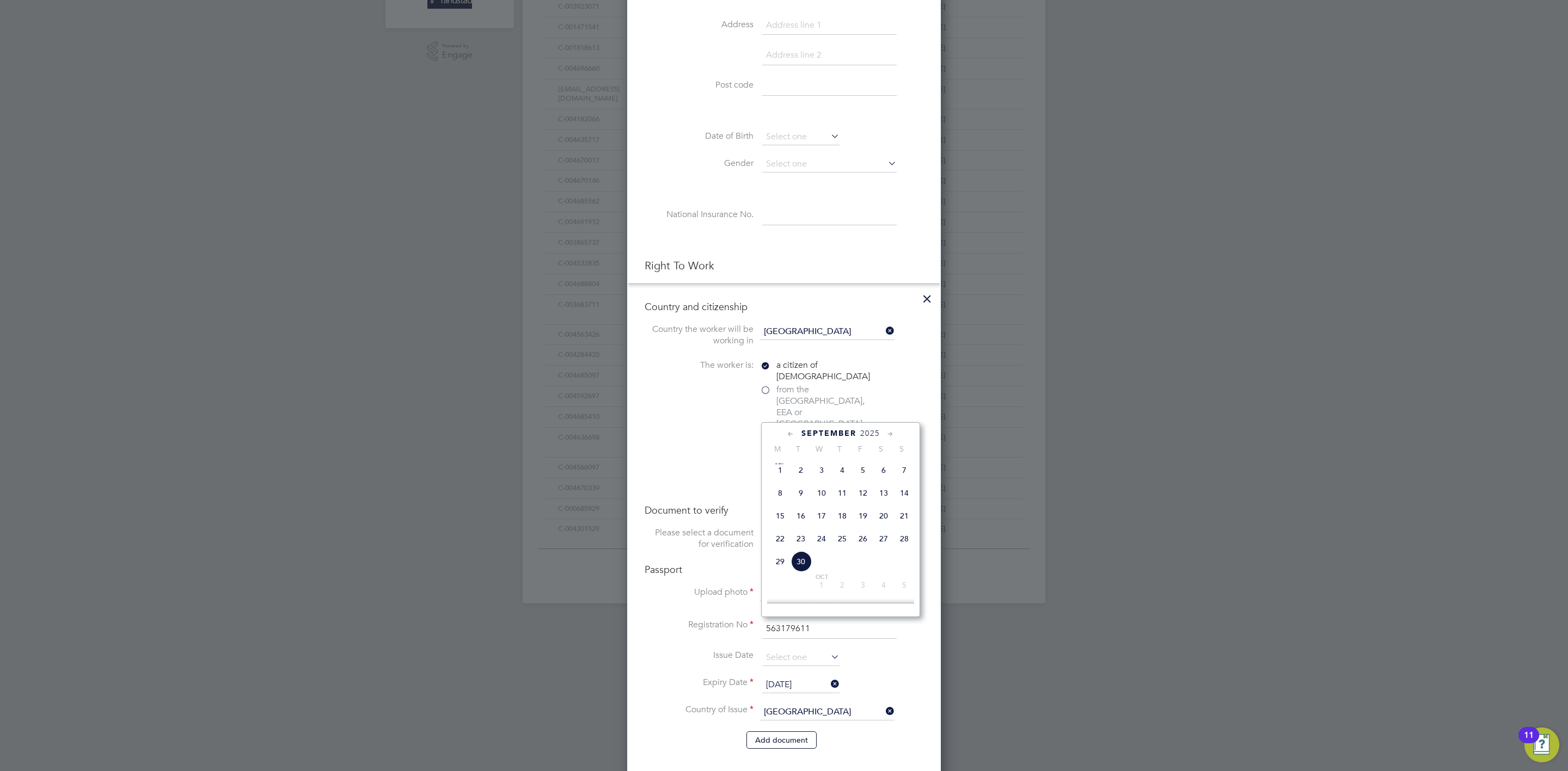
click at [860, 429] on span "2025" at bounding box center [870, 433] width 19 height 9
click at [802, 516] on span "2019" at bounding box center [801, 512] width 21 height 21
click at [819, 491] on span "21" at bounding box center [822, 490] width 21 height 21
type input "21 Aug 2019"
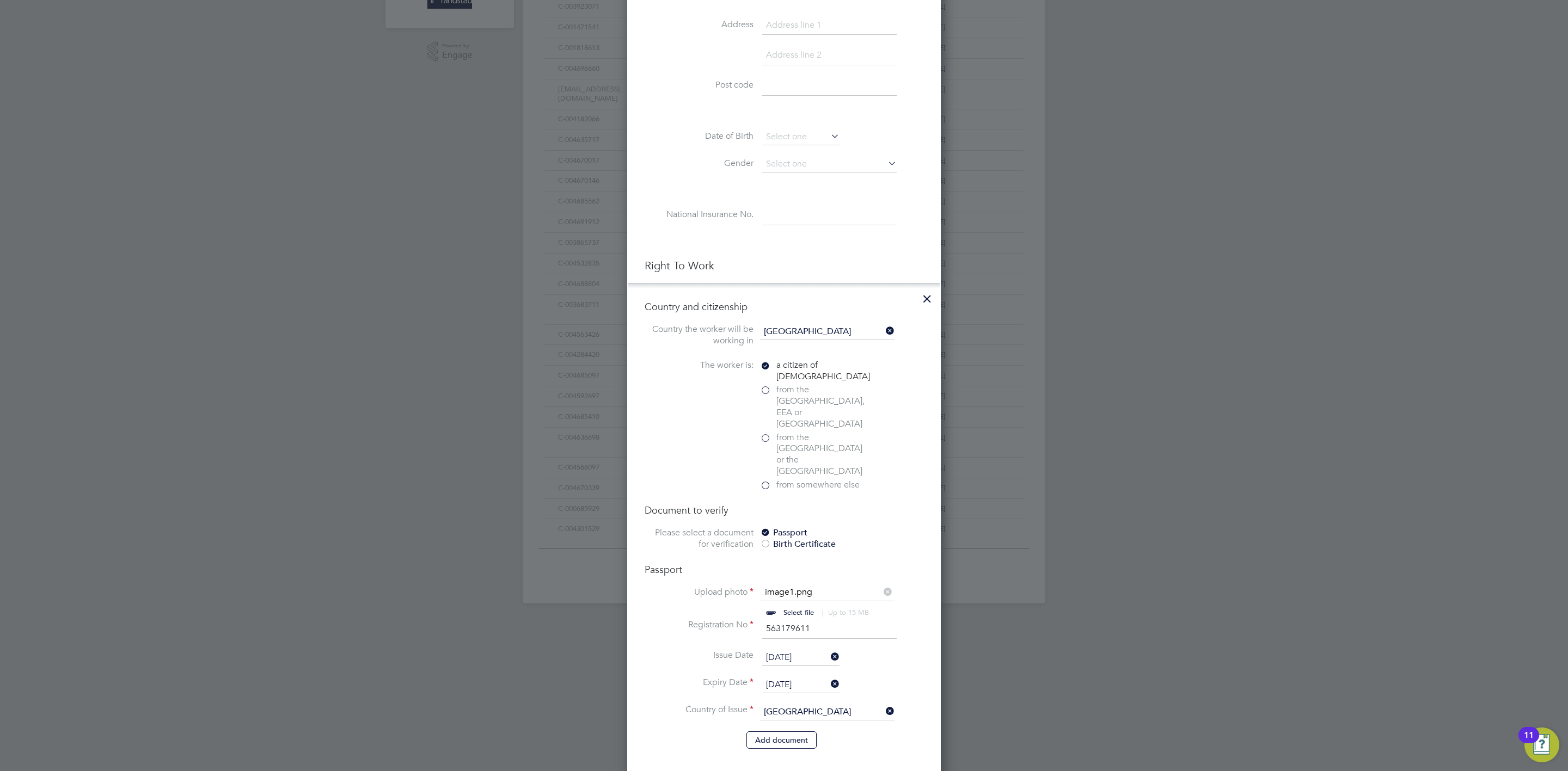
click at [907, 650] on li "Issue Date 21 Aug 2019" at bounding box center [784, 663] width 279 height 27
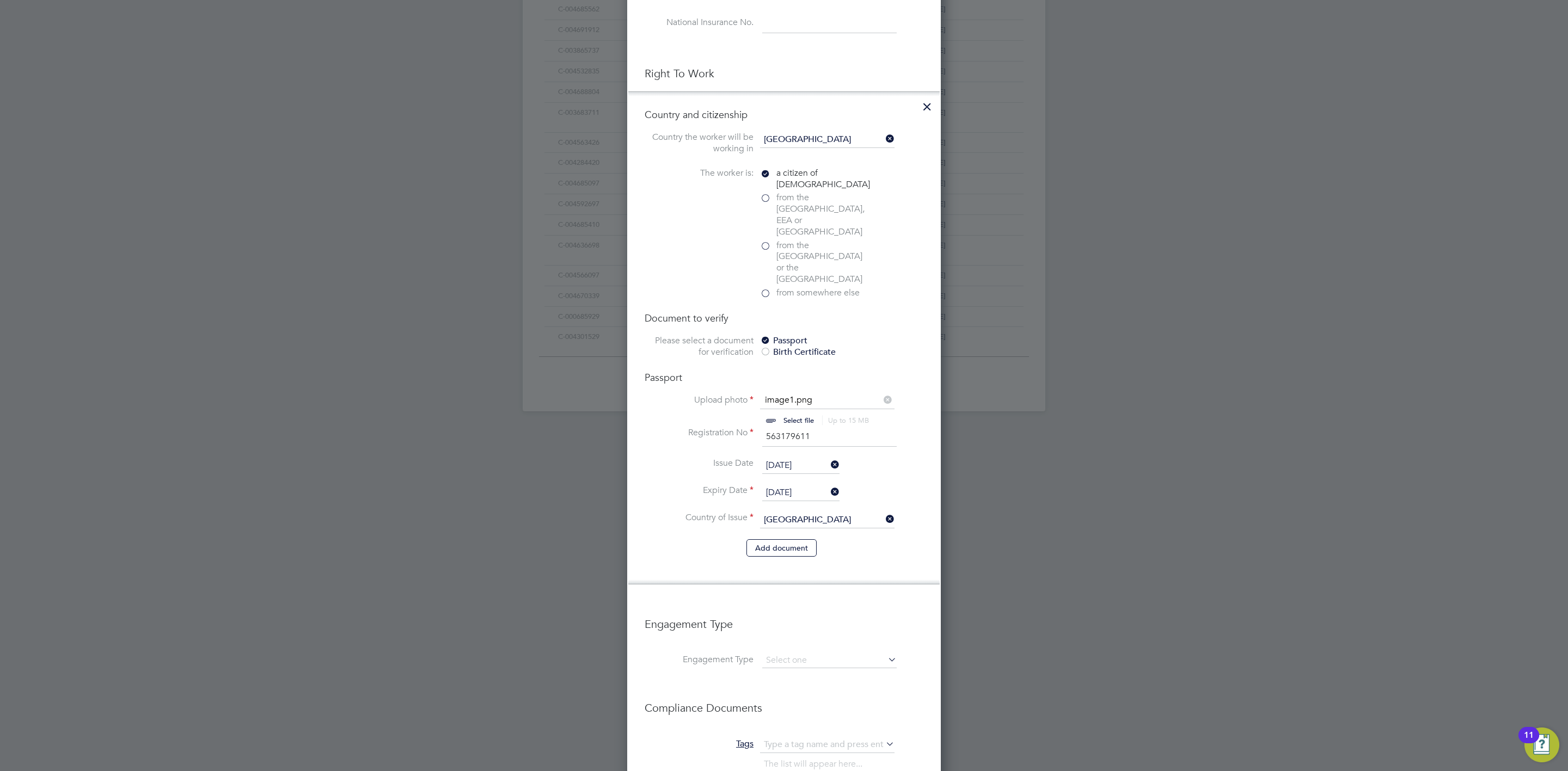
scroll to position [676, 0]
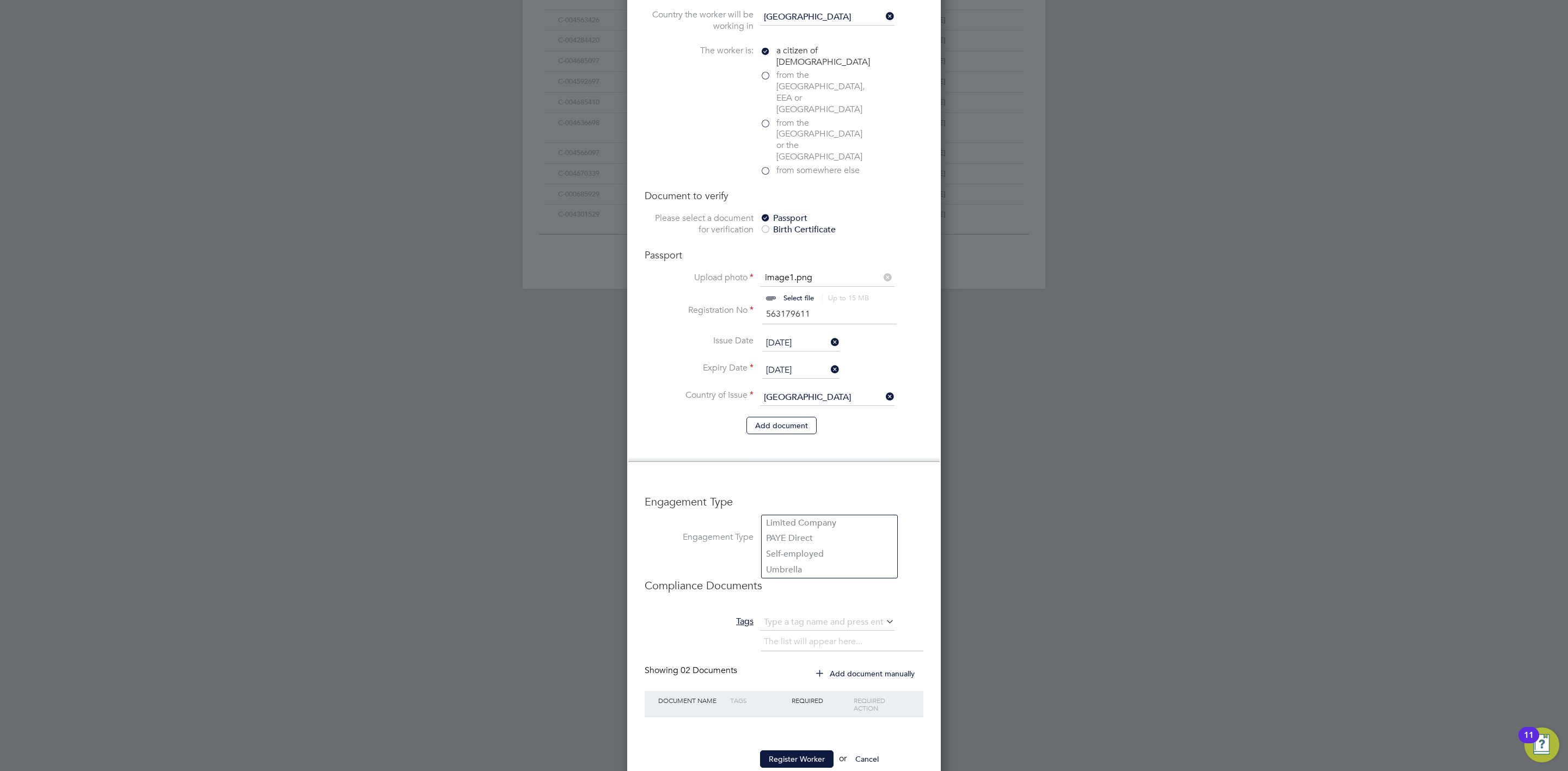
click at [818, 531] on input at bounding box center [829, 538] width 135 height 15
click at [824, 572] on li "Umbrella" at bounding box center [829, 570] width 135 height 15
type input "Umbrella"
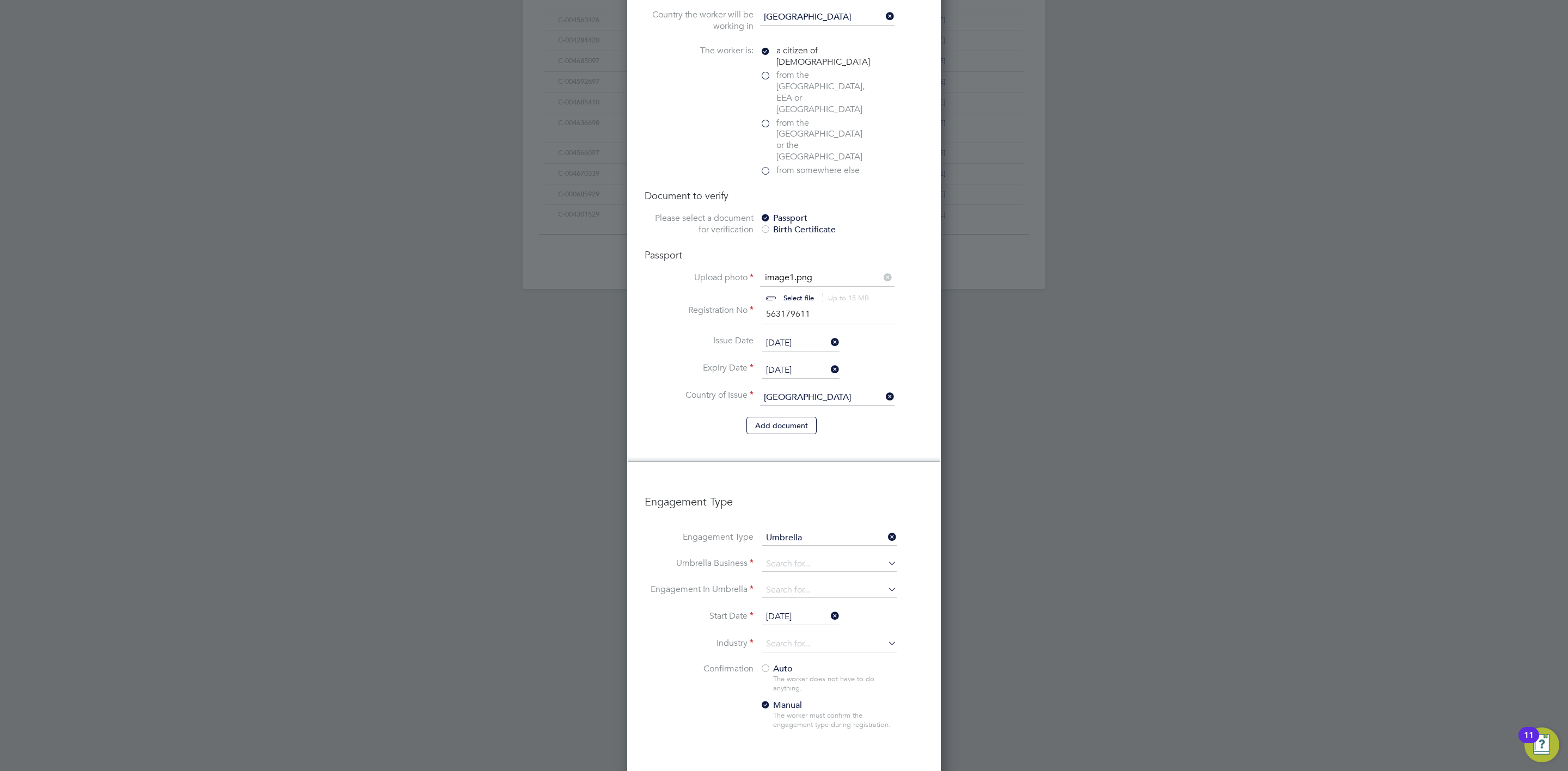
scroll to position [1608, 313]
click at [802, 557] on input at bounding box center [829, 565] width 135 height 15
click at [880, 550] on li "Workwe ll People Solutions Limited" at bounding box center [836, 549] width 148 height 15
type input "Workwell People Solutions Limited"
click at [828, 583] on input at bounding box center [829, 590] width 135 height 15
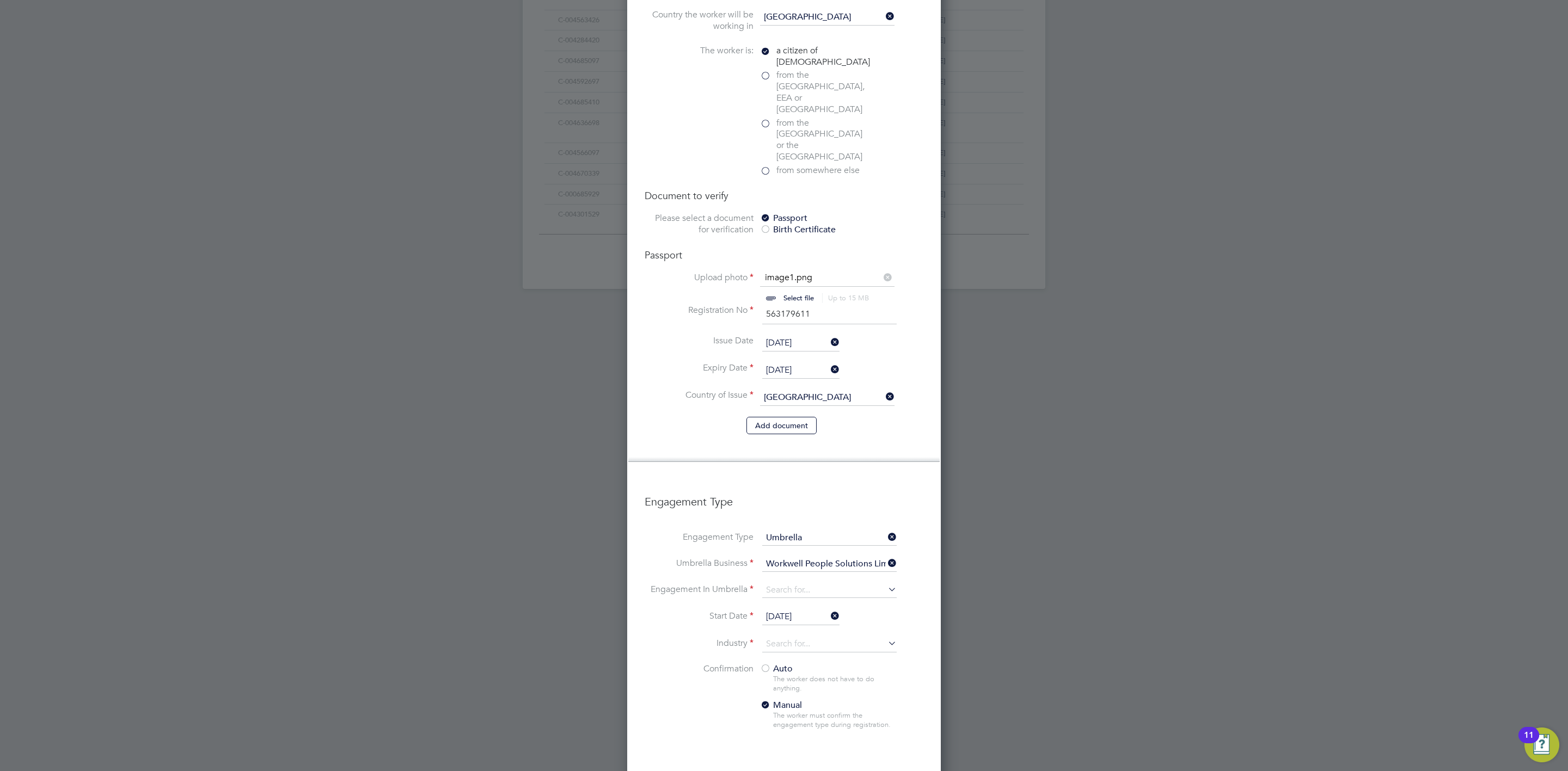
click at [836, 637] on li "PAYE Umbrella" at bounding box center [829, 638] width 135 height 15
type input "PAYE Umbrella"
click at [797, 609] on input "30 Sep 2025" at bounding box center [801, 617] width 77 height 16
click at [780, 476] on span "29" at bounding box center [780, 476] width 21 height 21
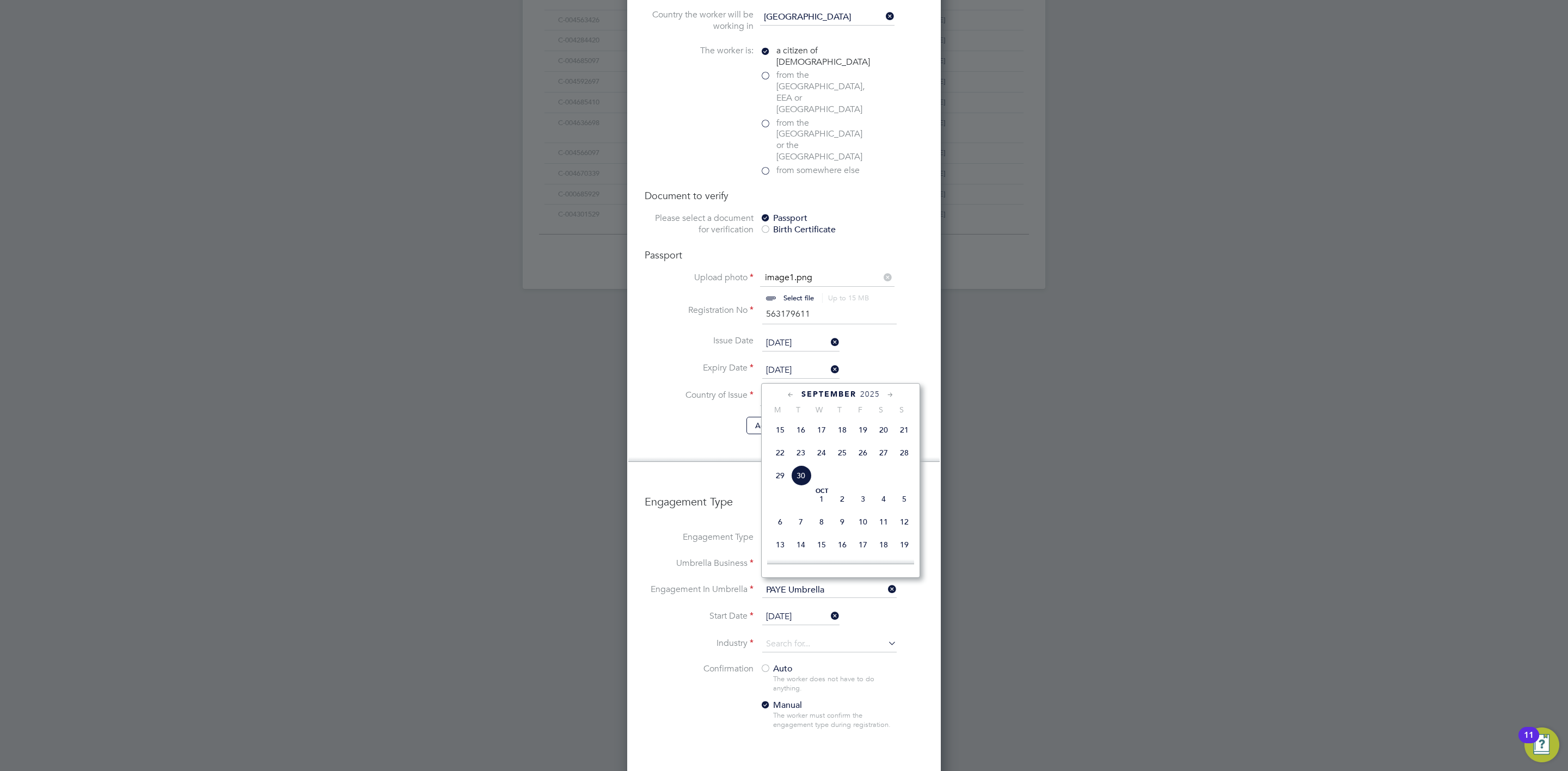
type input "29 Sep 2025"
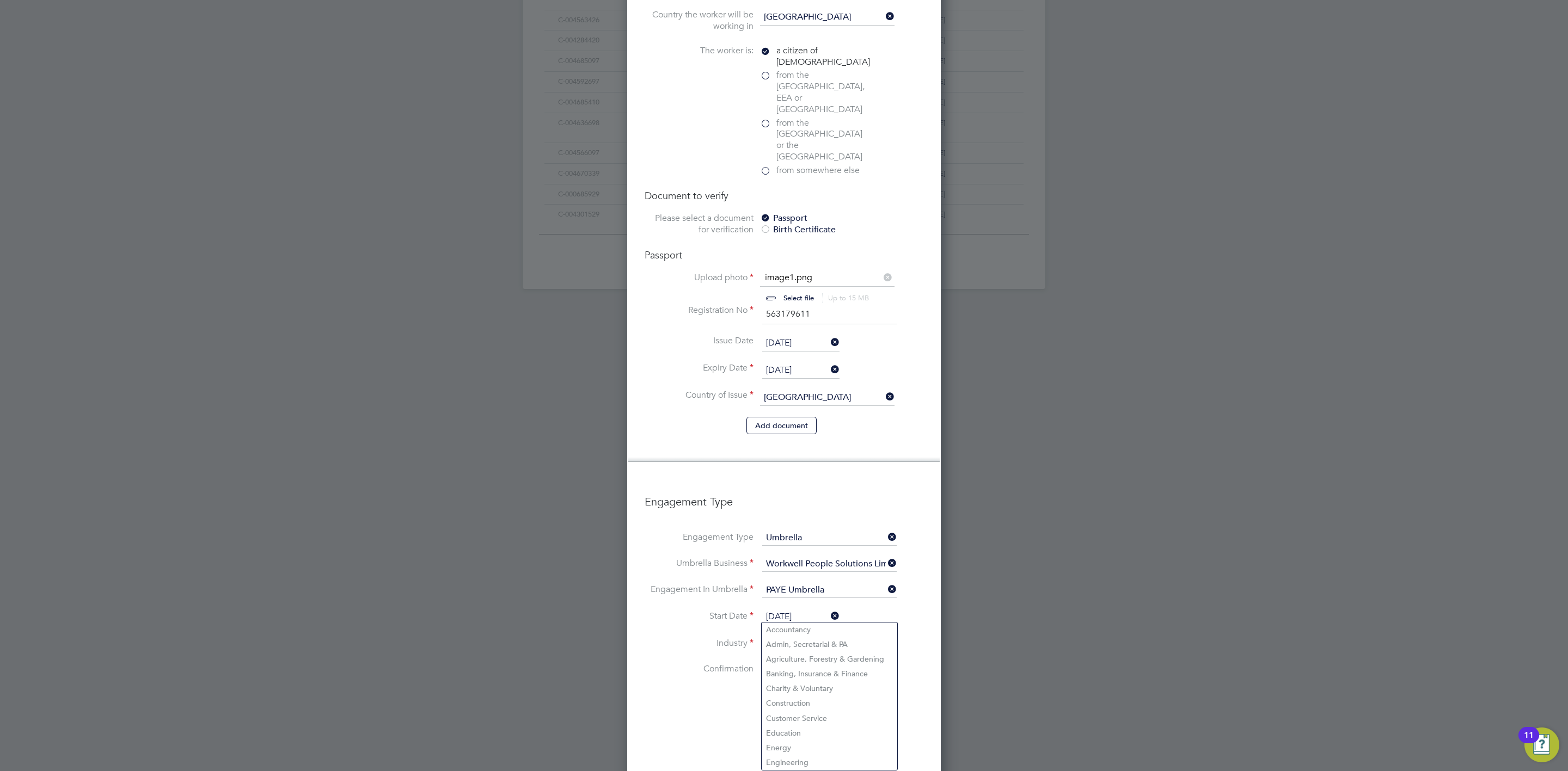
click at [864, 636] on input at bounding box center [829, 644] width 135 height 16
click at [809, 631] on li "Con struction" at bounding box center [829, 630] width 135 height 15
type input "Construction"
click at [879, 666] on div "Auto The worker does not have to do anything. Manual The worker must confirm th…" at bounding box center [828, 699] width 136 height 73
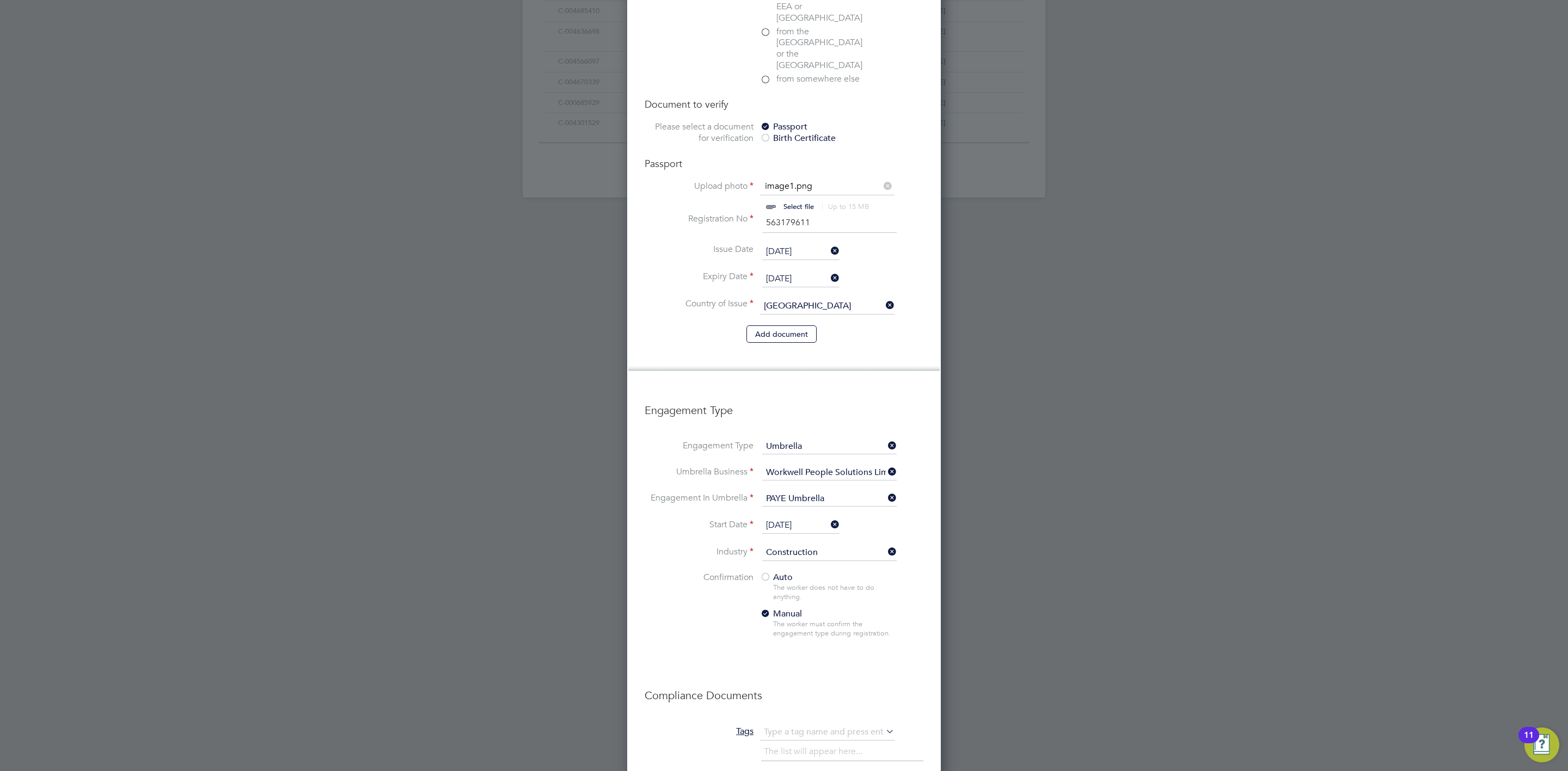
scroll to position [768, 0]
click at [844, 655] on li at bounding box center [784, 660] width 279 height 11
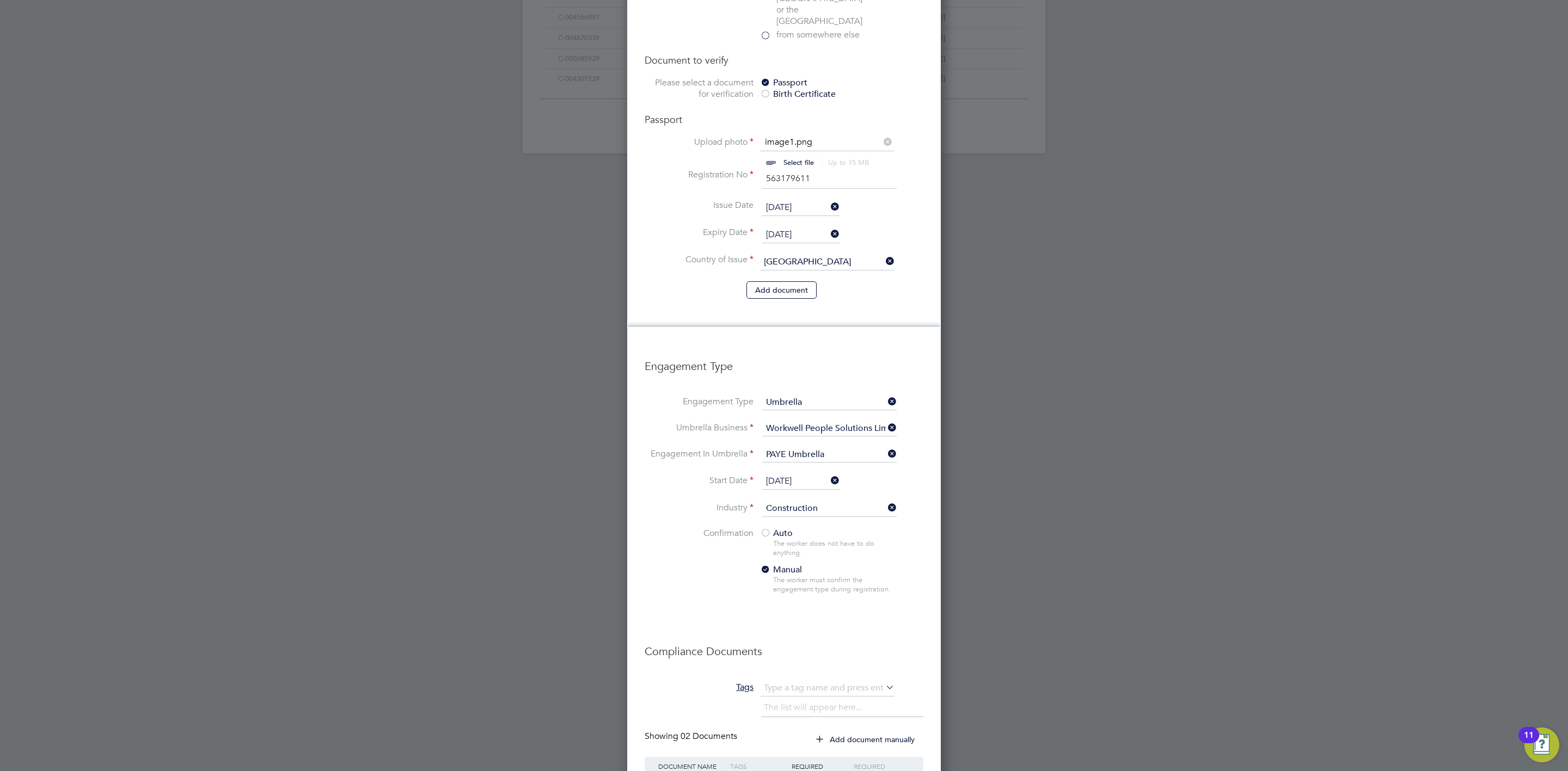
scroll to position [822, 0]
click at [780, 518] on span "Auto" at bounding box center [777, 523] width 33 height 11
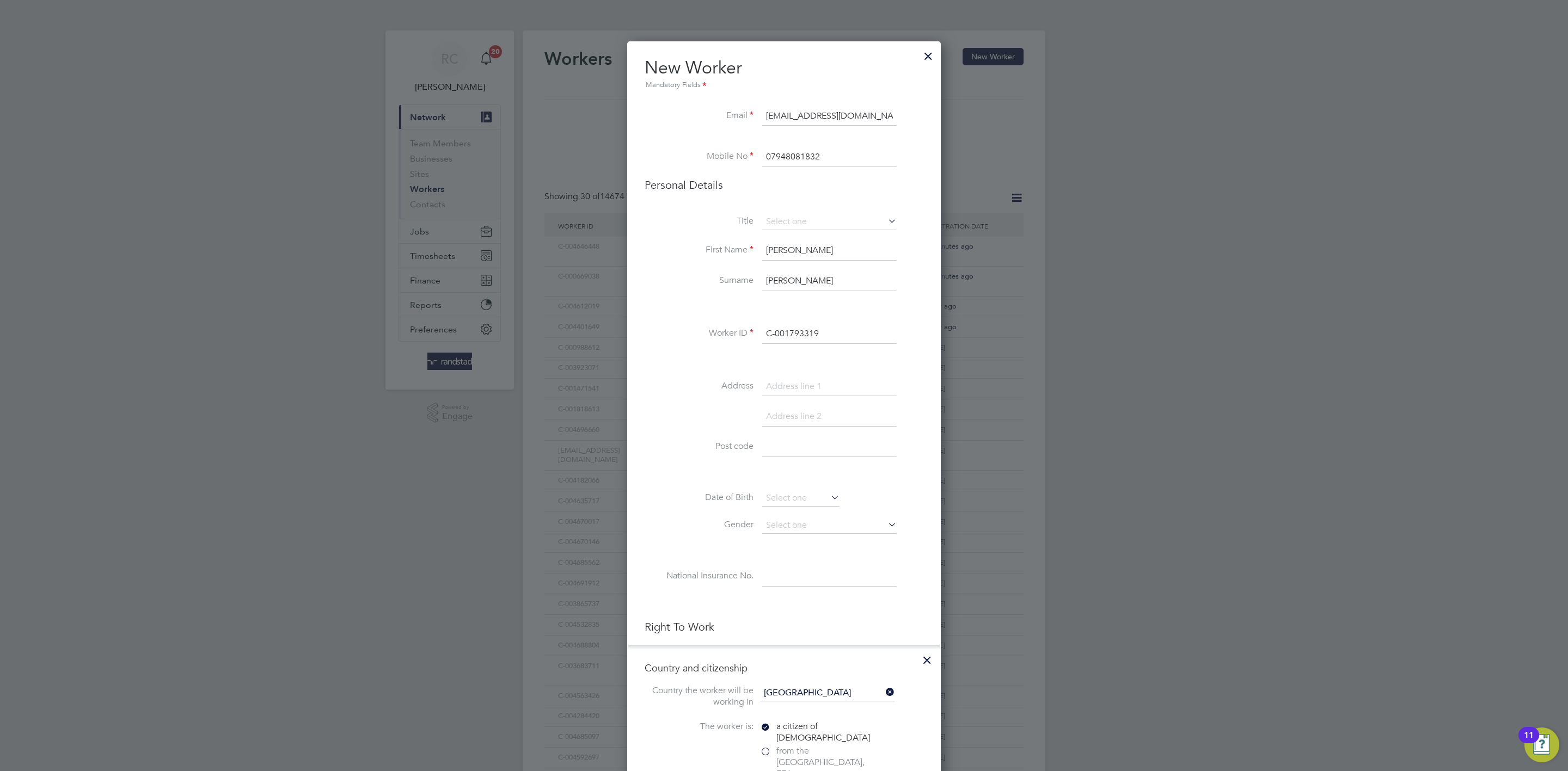
scroll to position [877, 0]
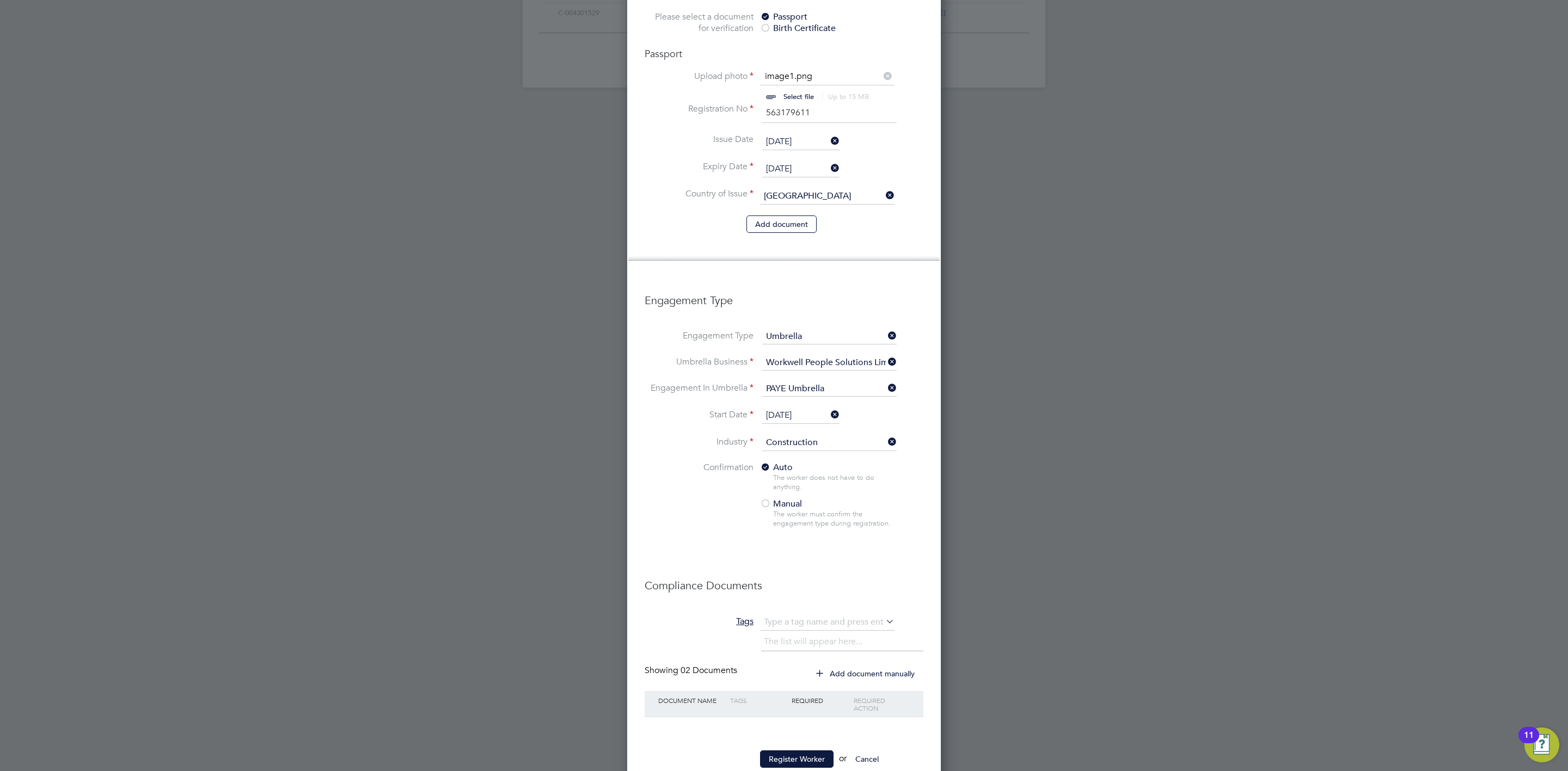
click at [882, 568] on h3 "Compliance Documents" at bounding box center [784, 580] width 279 height 25
click at [811, 750] on button "Register Worker" at bounding box center [797, 759] width 74 height 17
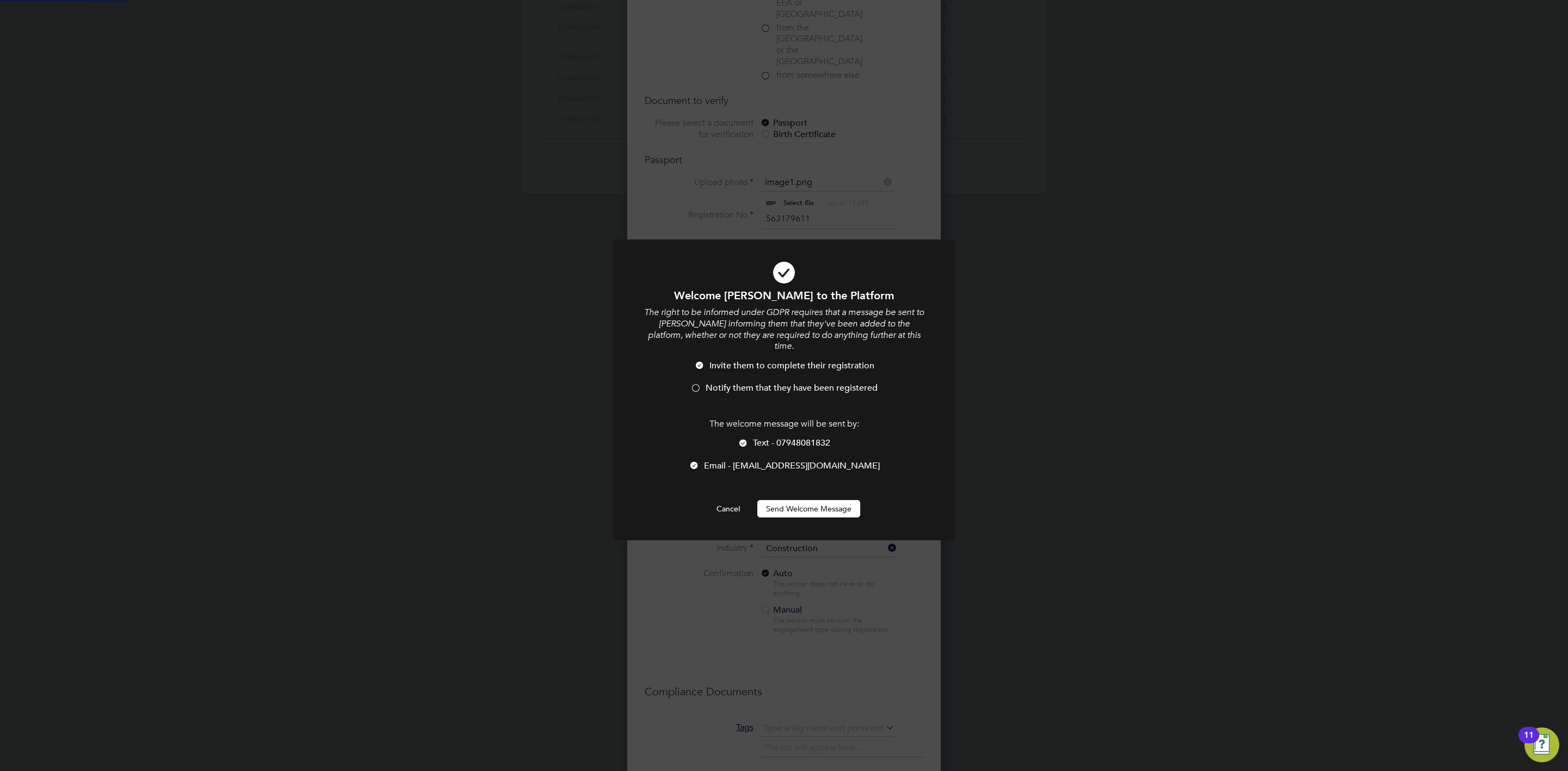
scroll to position [0, 0]
click at [793, 500] on button "Send Welcome Message" at bounding box center [809, 509] width 103 height 17
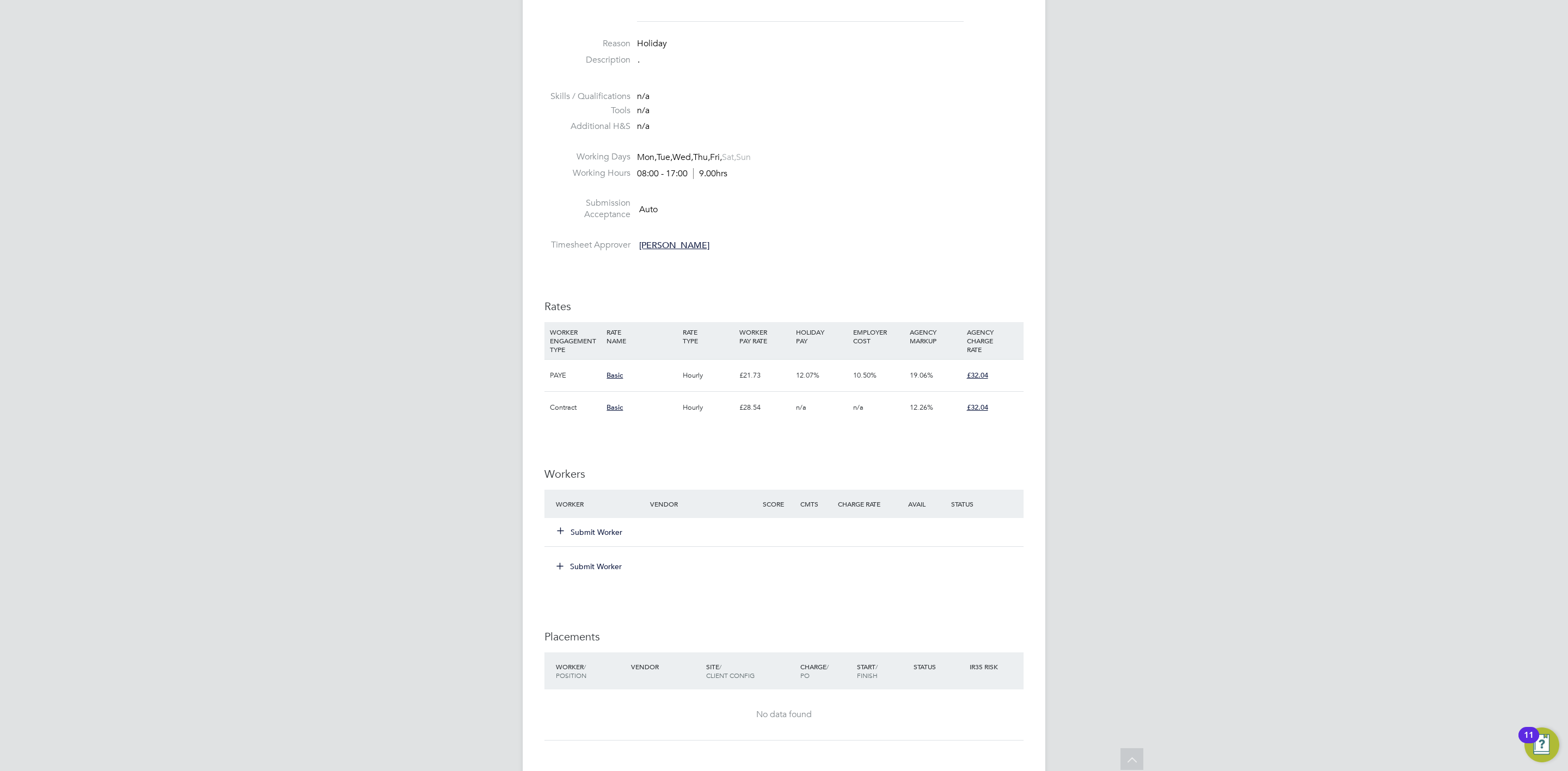
click at [582, 529] on button "Submit Worker" at bounding box center [590, 532] width 65 height 11
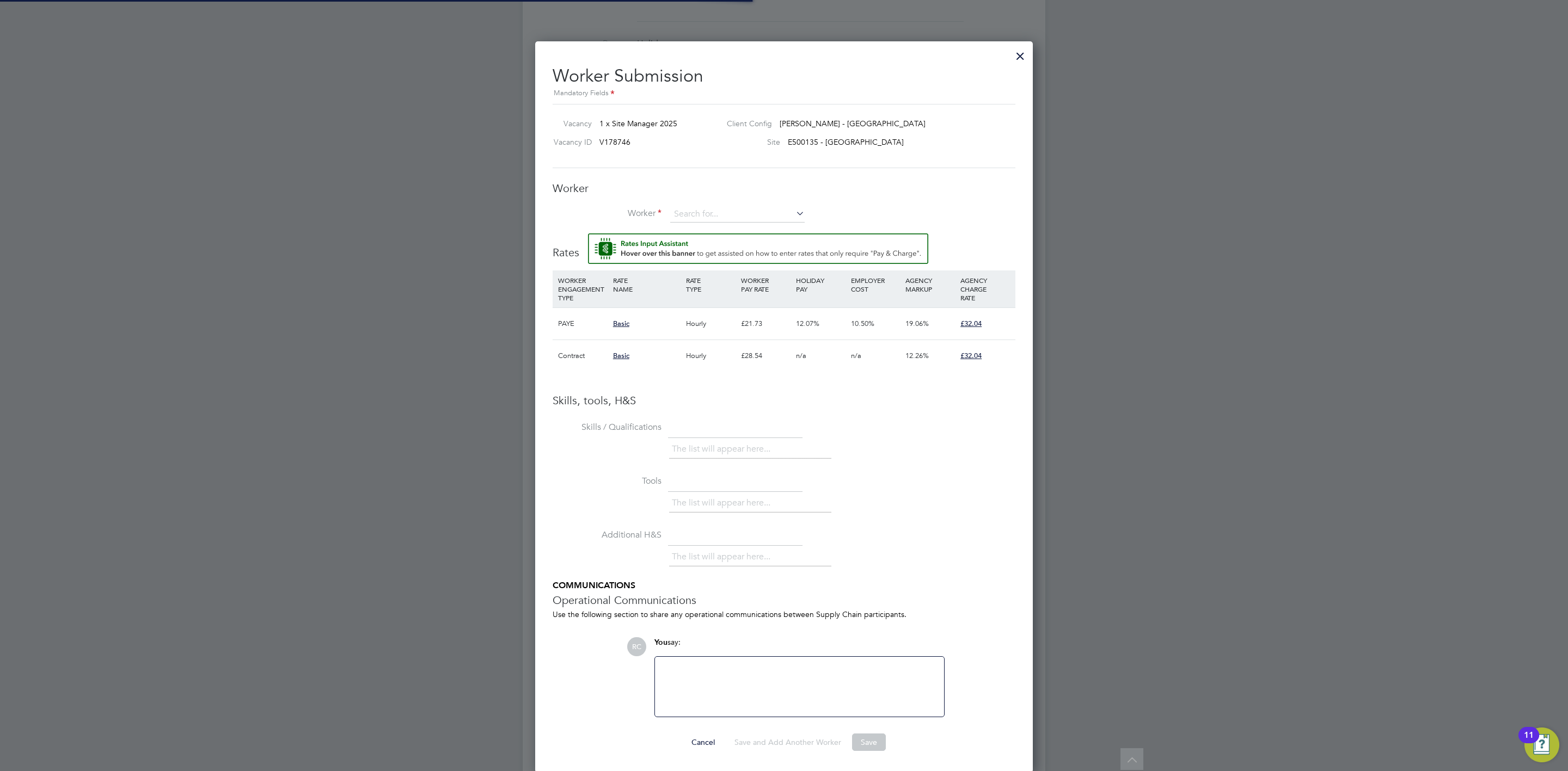
scroll to position [33, 74]
click at [713, 208] on input at bounding box center [737, 214] width 135 height 16
click at [740, 229] on b "Walk" at bounding box center [749, 230] width 19 height 9
type input "Andrew Walker (C-001793319)"
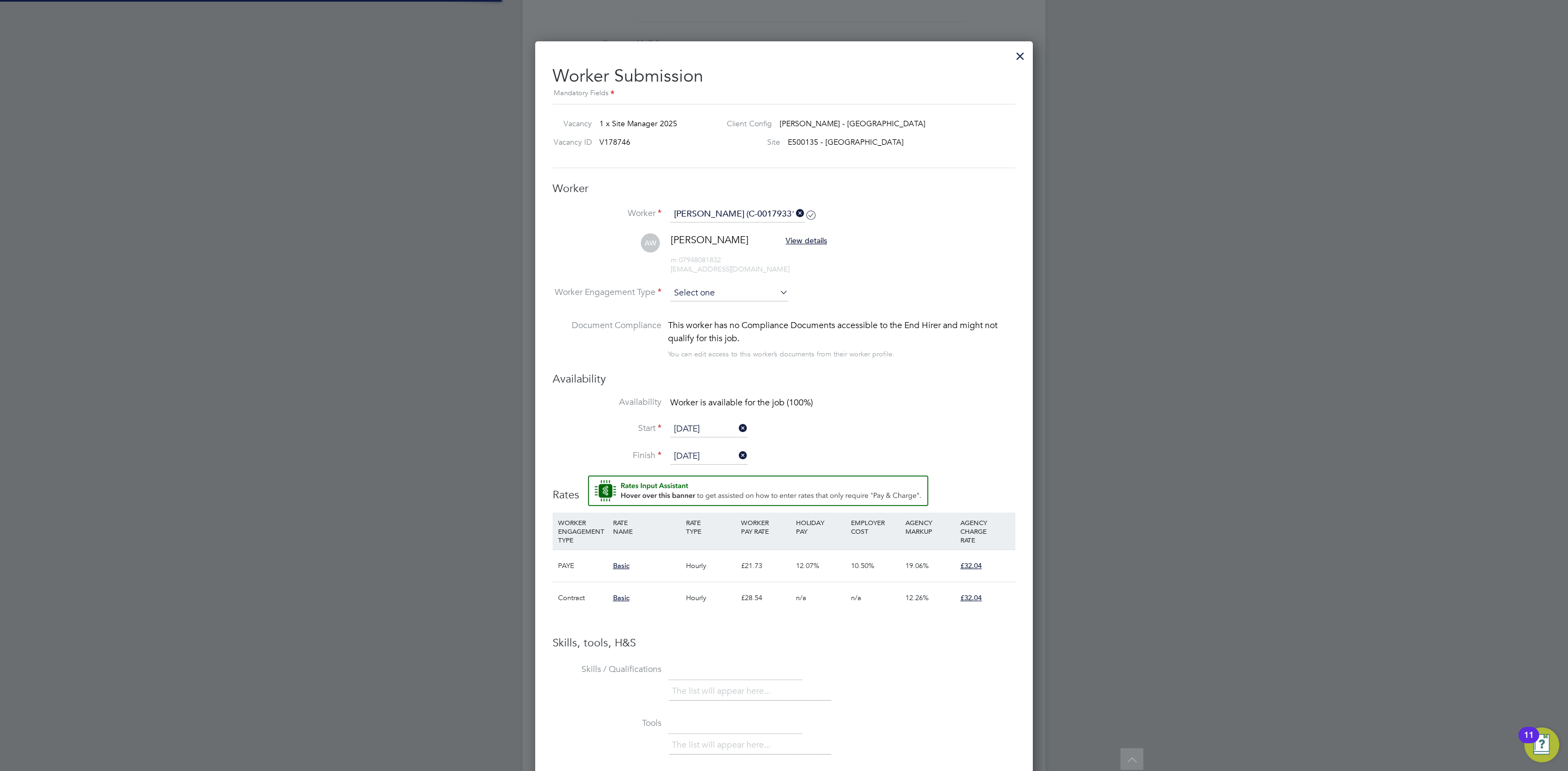
scroll to position [5, 5]
click at [720, 294] on input at bounding box center [729, 293] width 118 height 16
click at [723, 313] on li "Contract" at bounding box center [729, 309] width 119 height 14
type input "Contract"
click at [948, 404] on li "Availability Worker is available for the job (100%)" at bounding box center [784, 409] width 463 height 24
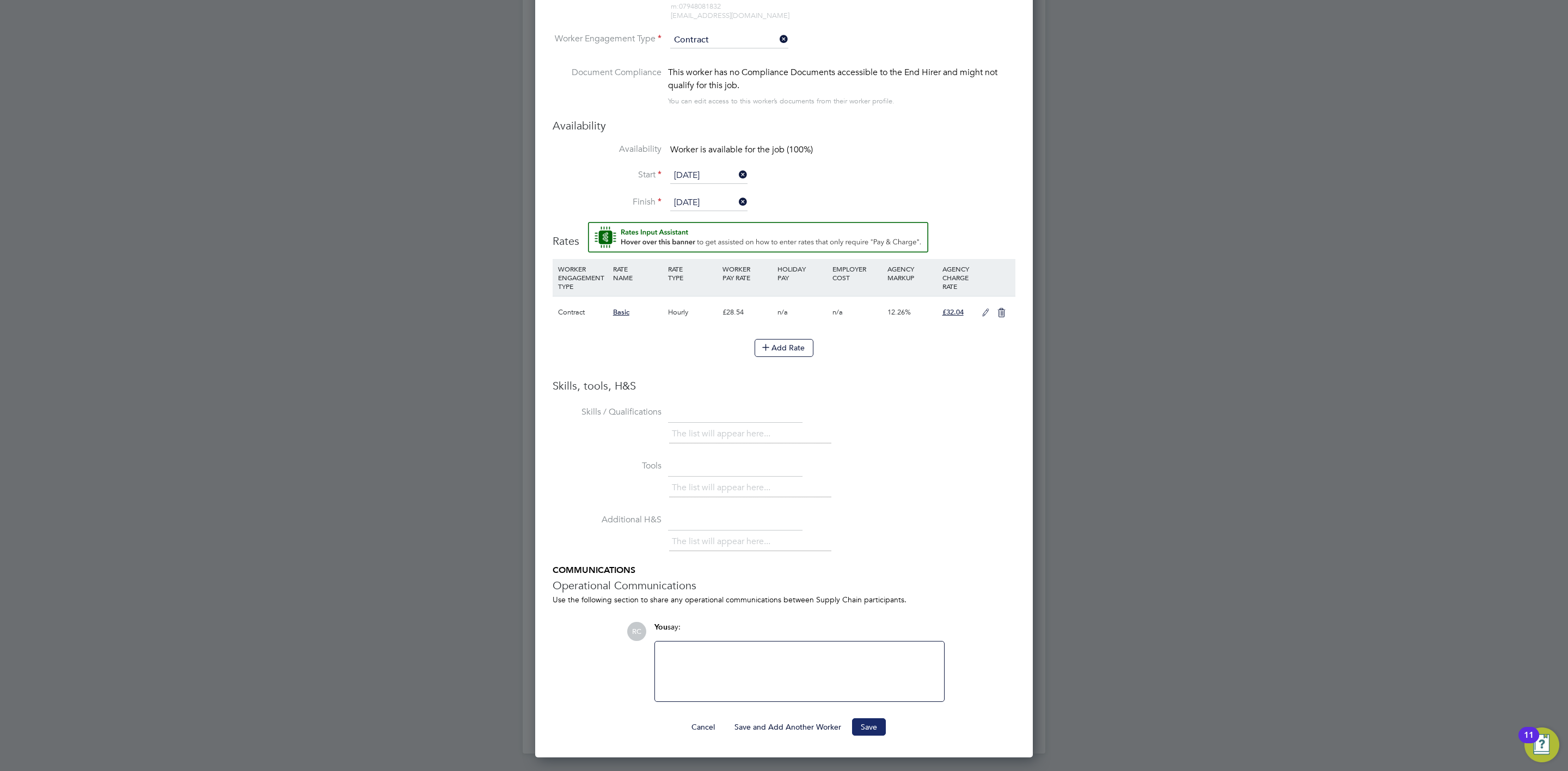
click at [866, 724] on button "Save" at bounding box center [869, 727] width 34 height 17
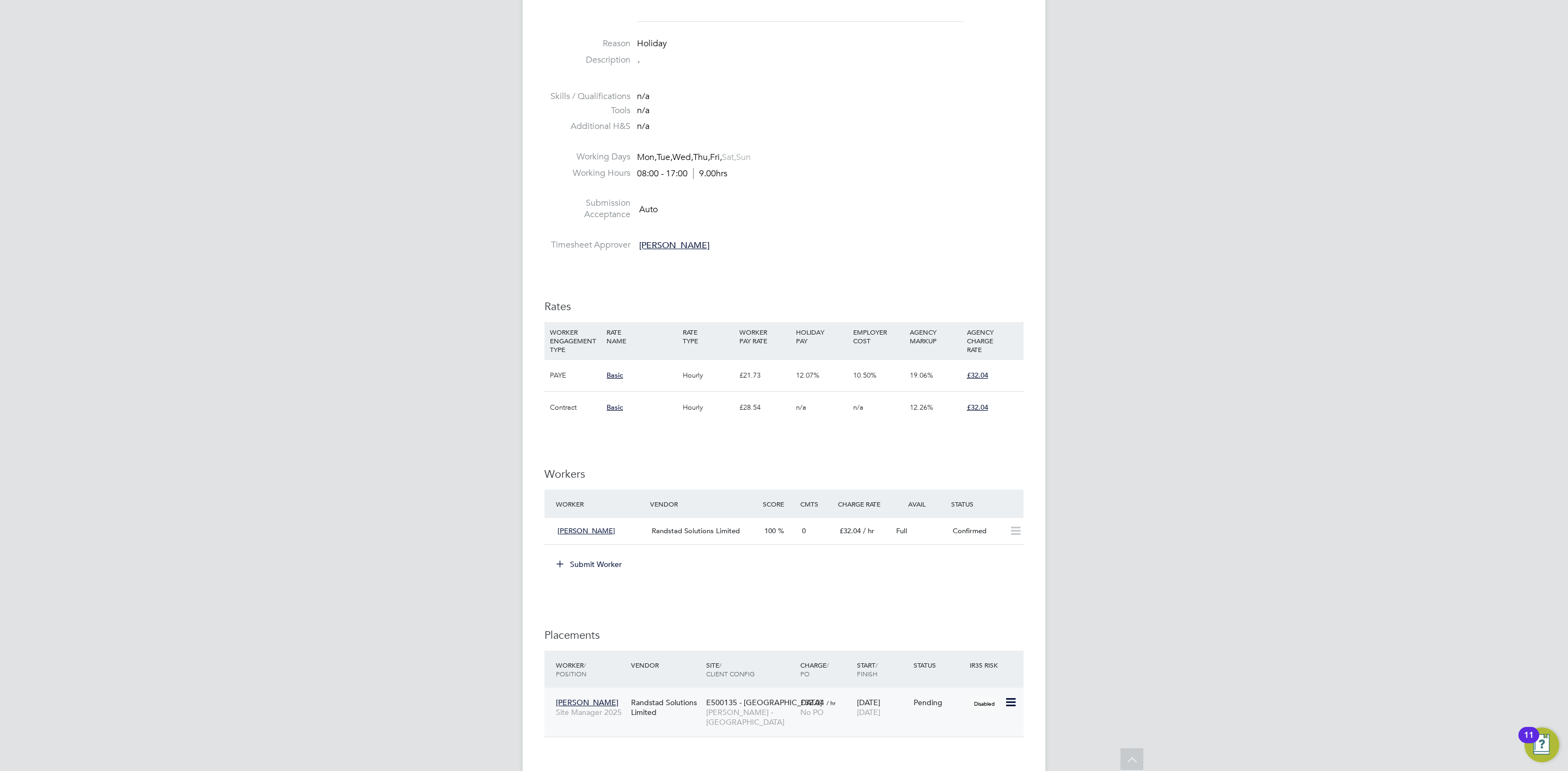
click at [1012, 704] on icon at bounding box center [1010, 703] width 11 height 13
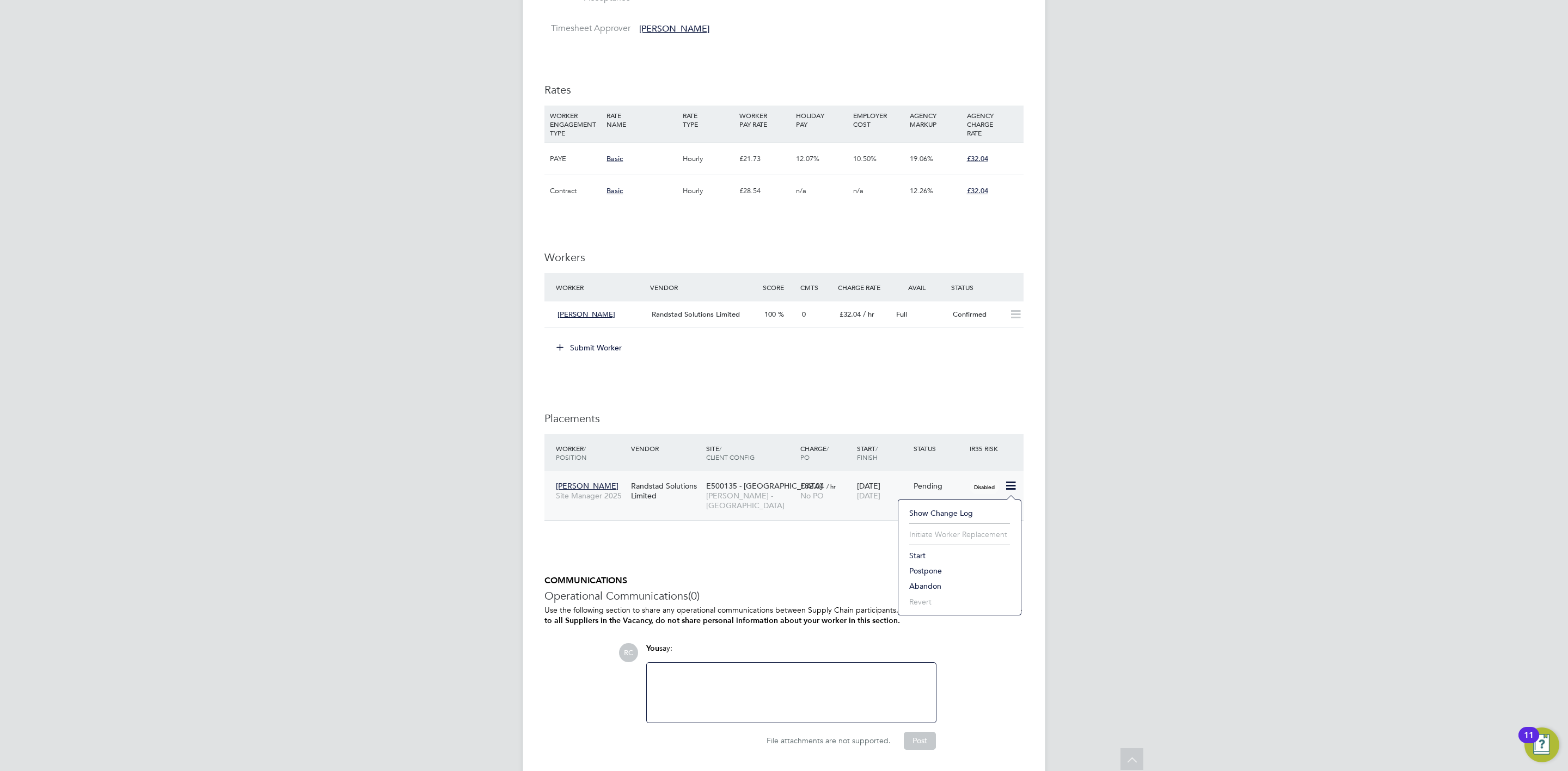
click at [920, 556] on li "Start" at bounding box center [959, 556] width 112 height 15
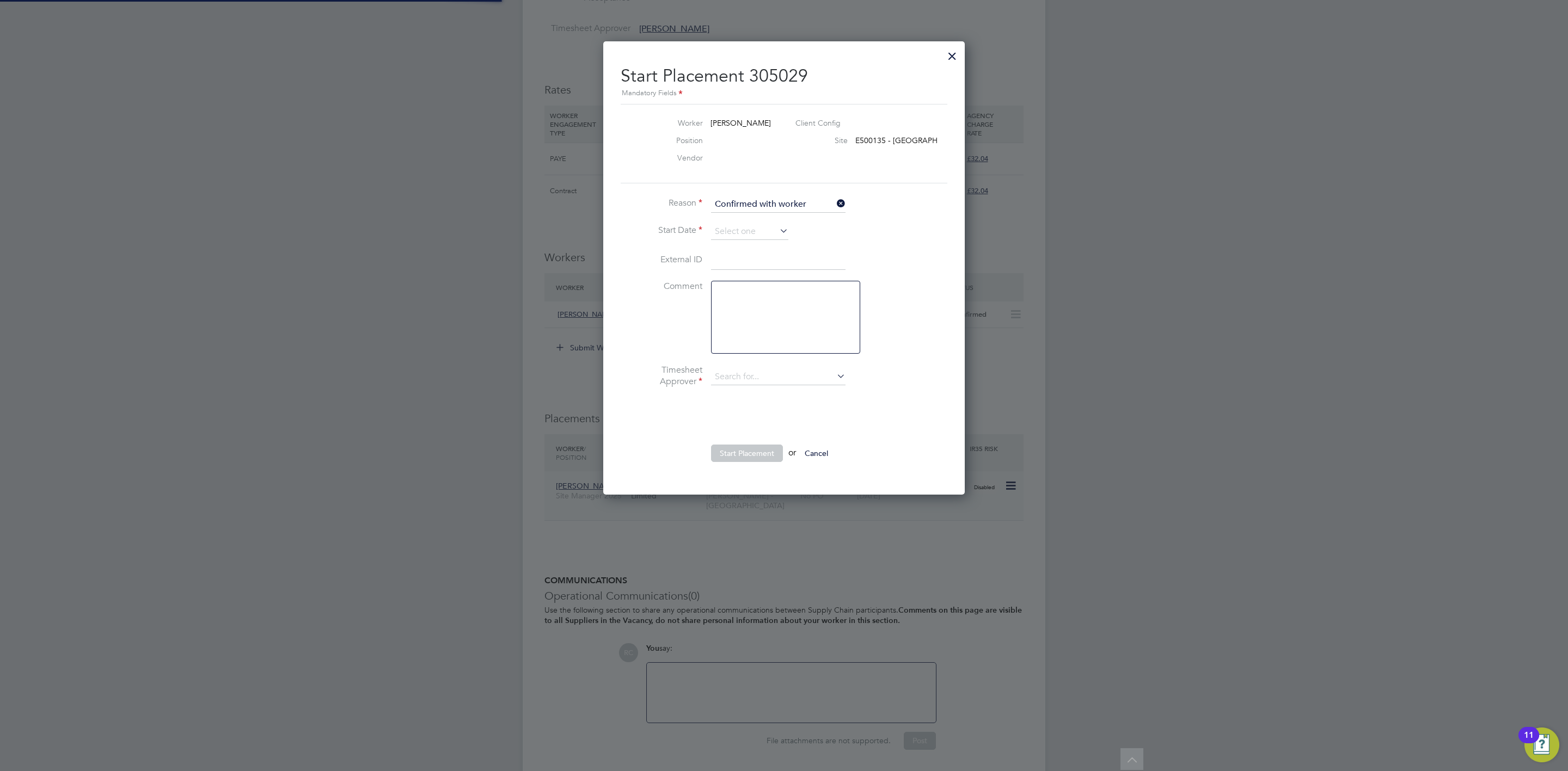
type input "Gary Tansey"
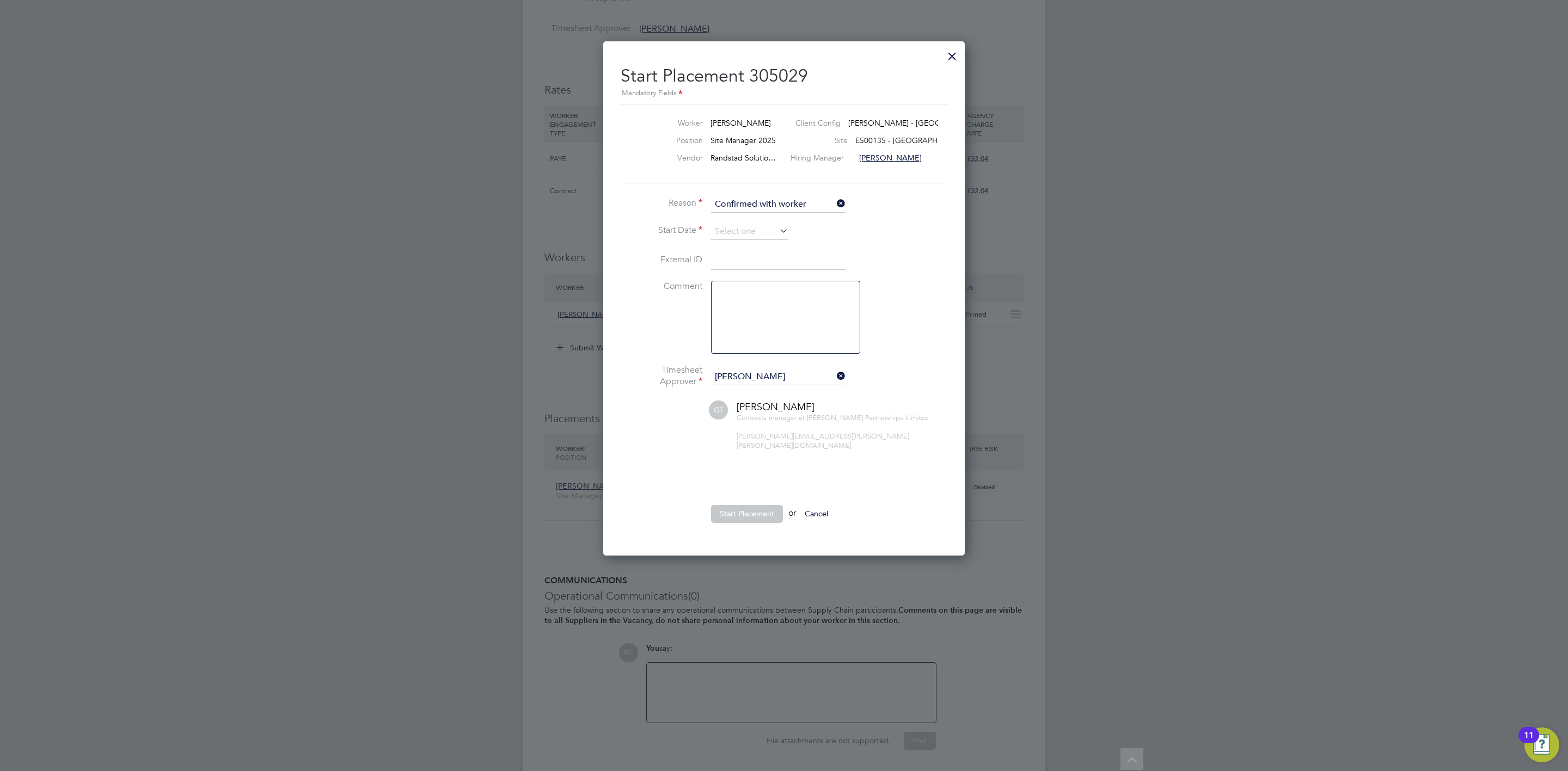
click at [739, 208] on input "Confirmed with worker" at bounding box center [779, 204] width 135 height 16
click at [931, 200] on li "Reason" at bounding box center [784, 210] width 327 height 27
click at [827, 204] on input at bounding box center [779, 204] width 135 height 16
click at [806, 218] on li "Confirmed with worker" at bounding box center [779, 220] width 135 height 14
type input "Confirmed with worker"
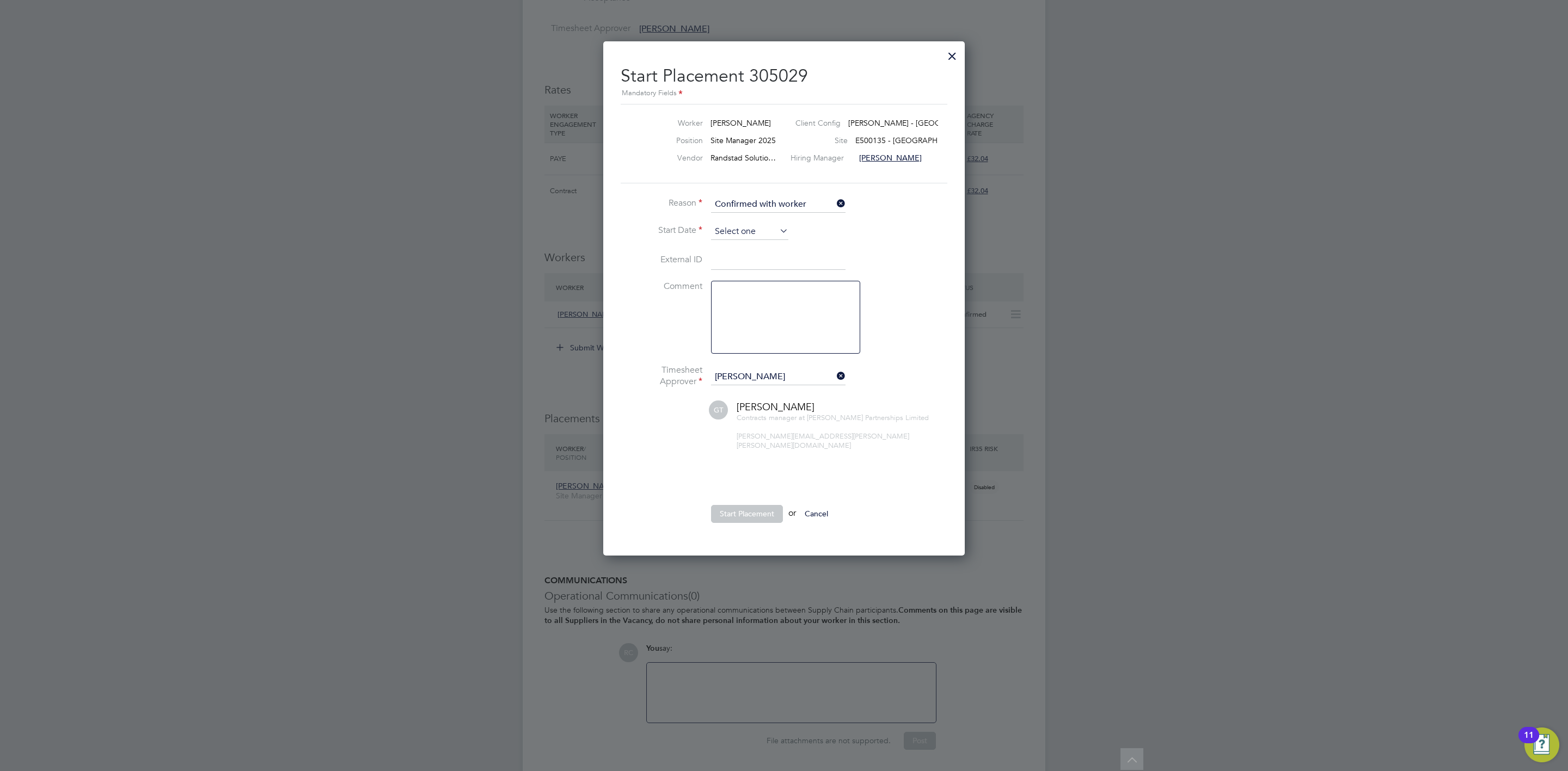
click at [748, 231] on input at bounding box center [750, 231] width 77 height 16
click at [735, 333] on span "29" at bounding box center [729, 333] width 21 height 21
type input "29 Sep 2025"
click at [923, 236] on li "Start Date 29 Sep 2025" at bounding box center [784, 237] width 327 height 27
click at [769, 505] on button "Start Placement" at bounding box center [747, 513] width 72 height 17
